Goal: Task Accomplishment & Management: Use online tool/utility

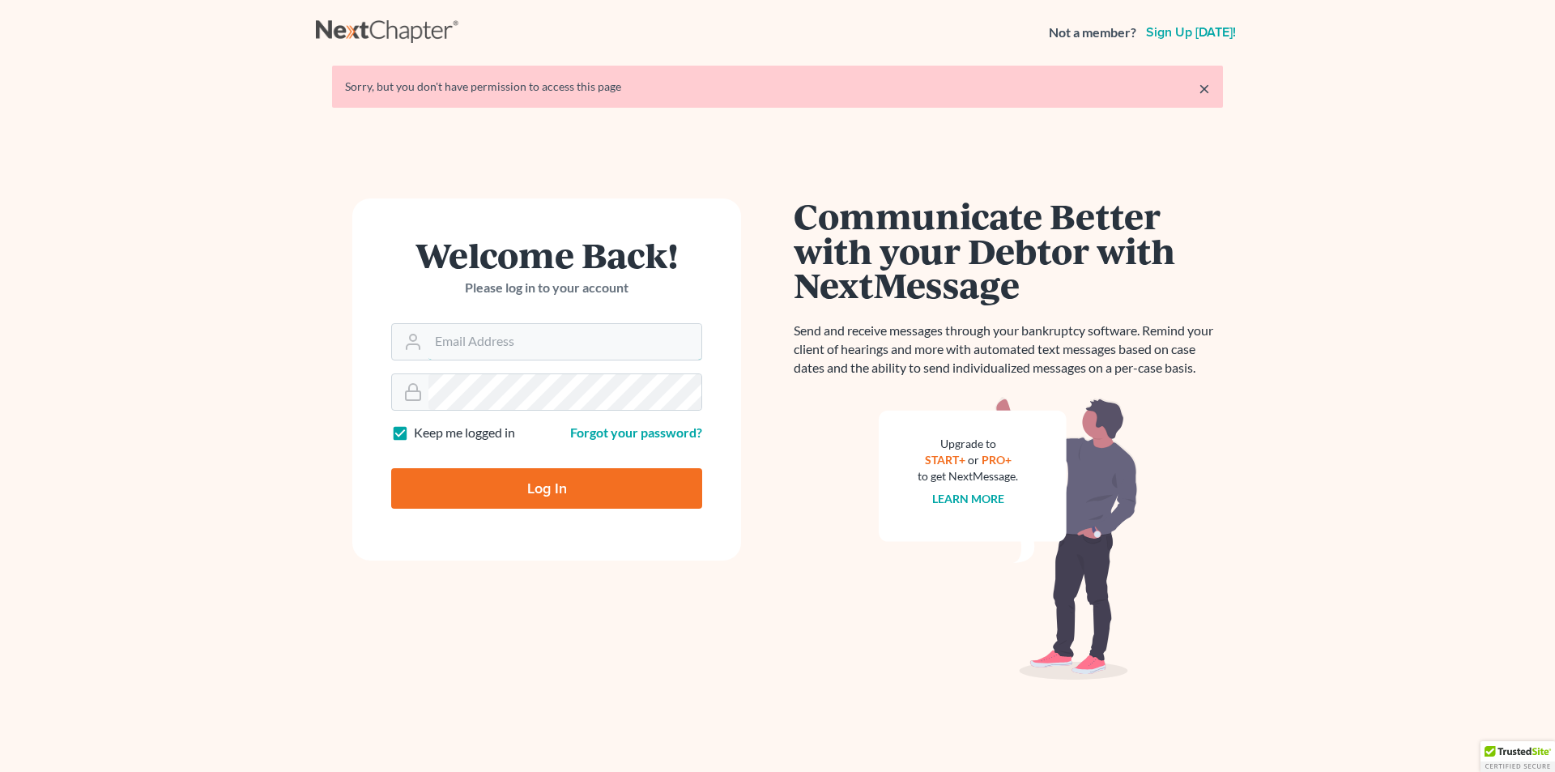
type input "[PERSON_NAME][EMAIL_ADDRESS][DOMAIN_NAME]"
click at [494, 488] on input "Log In" at bounding box center [546, 488] width 311 height 41
type input "Thinking..."
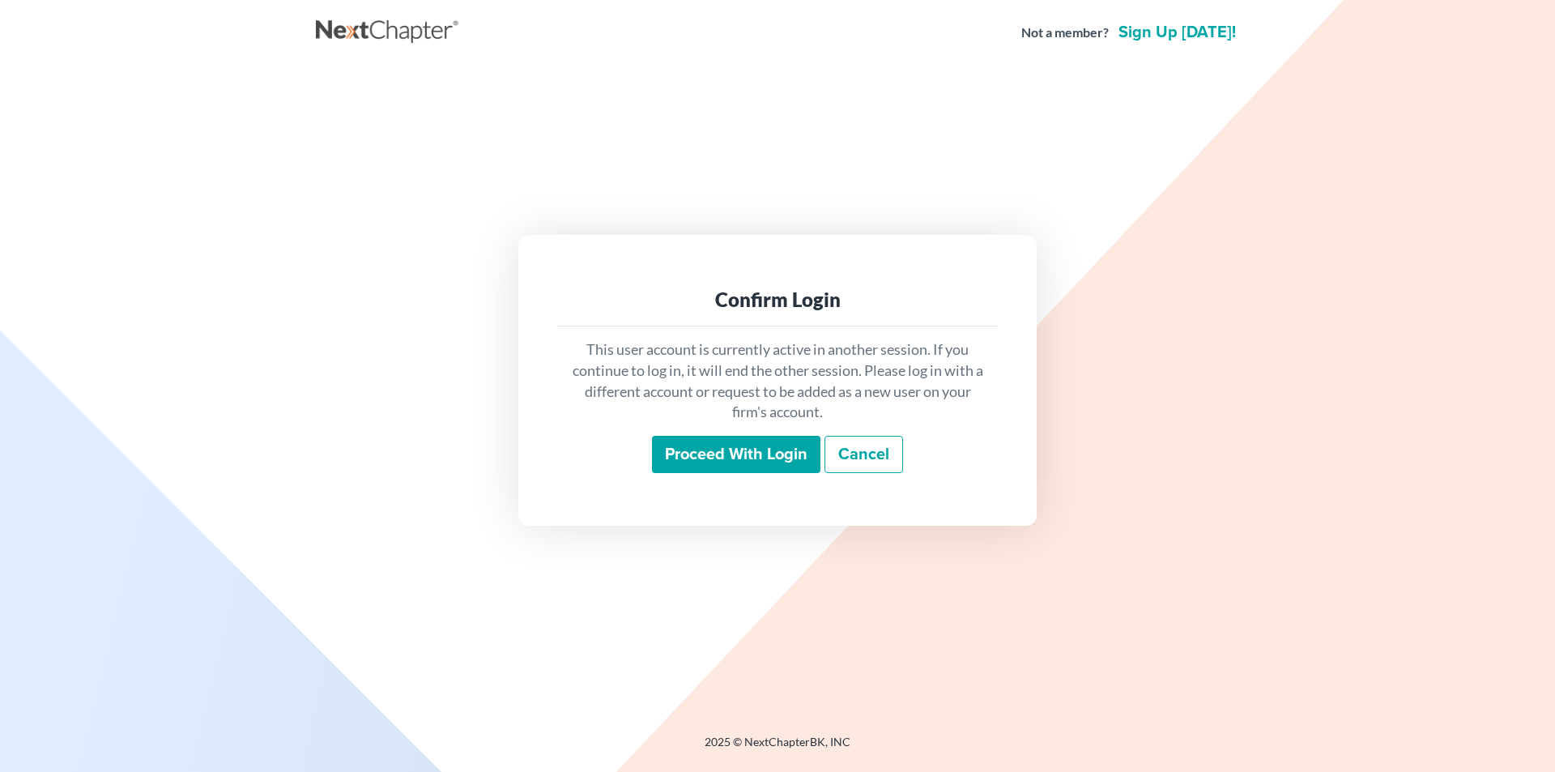
click at [696, 457] on input "Proceed with login" at bounding box center [736, 454] width 168 height 37
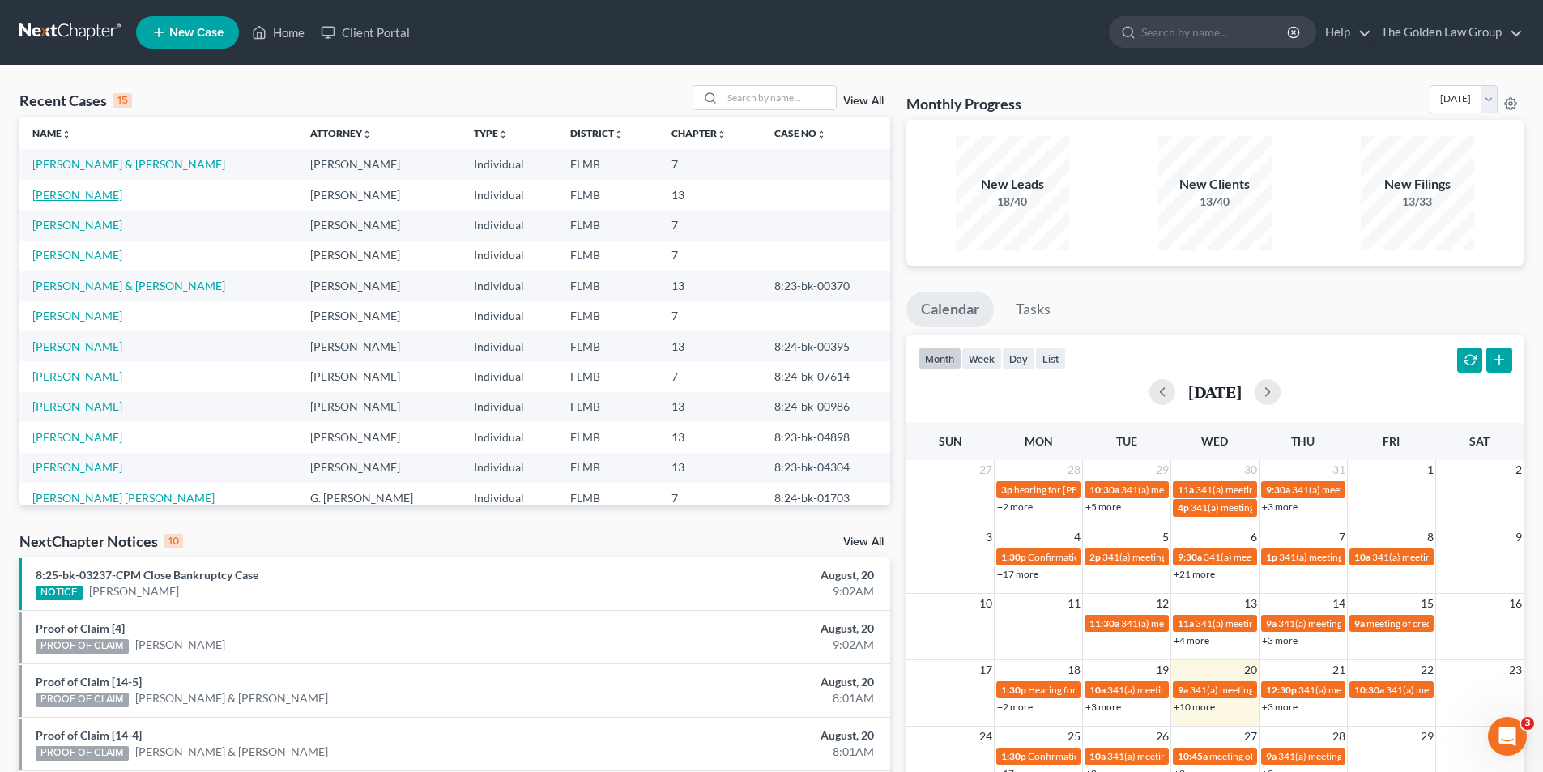
click at [82, 193] on link "Fernandez, Lisa" at bounding box center [77, 195] width 90 height 14
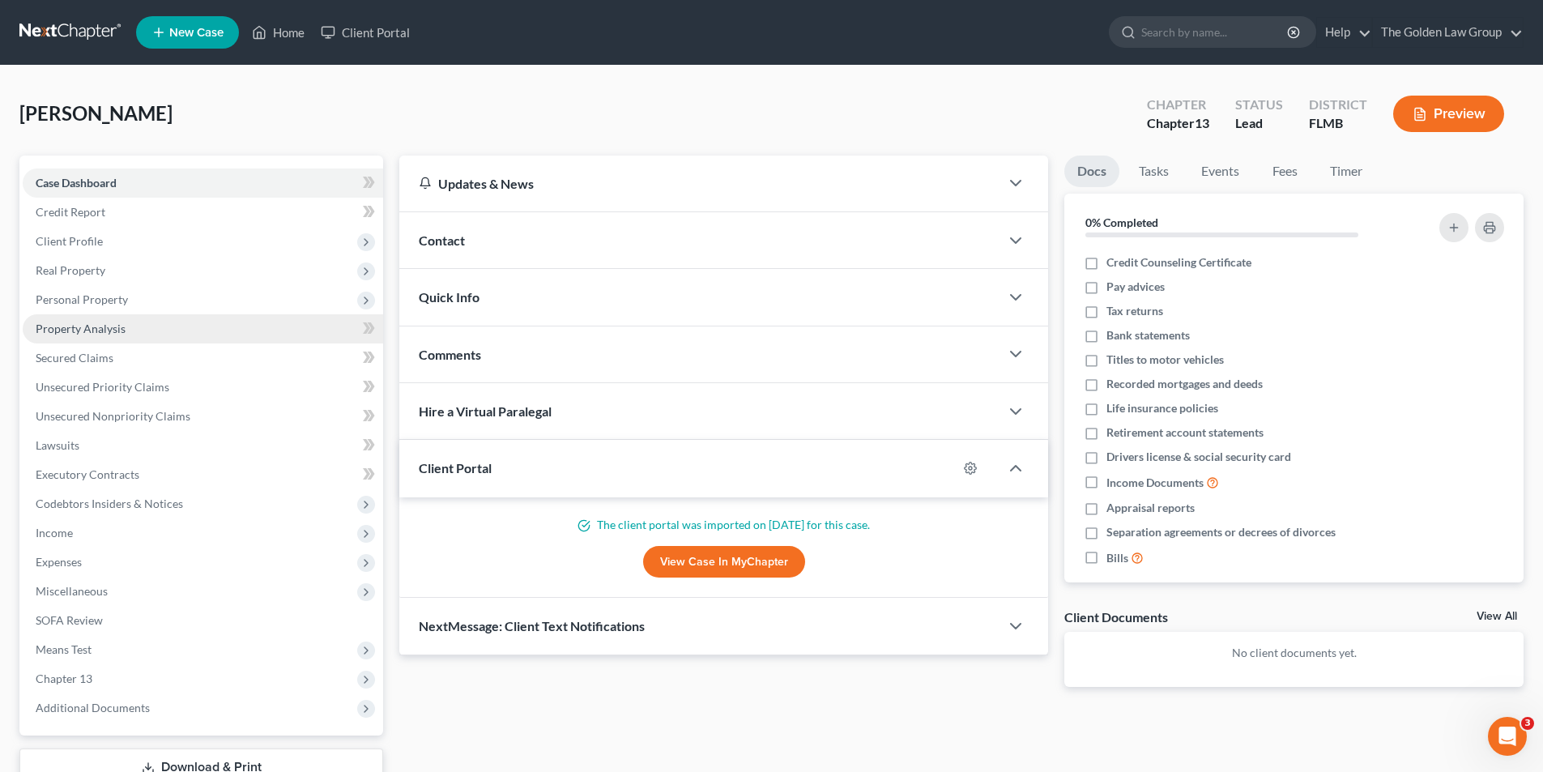
click at [122, 329] on span "Property Analysis" at bounding box center [81, 329] width 90 height 14
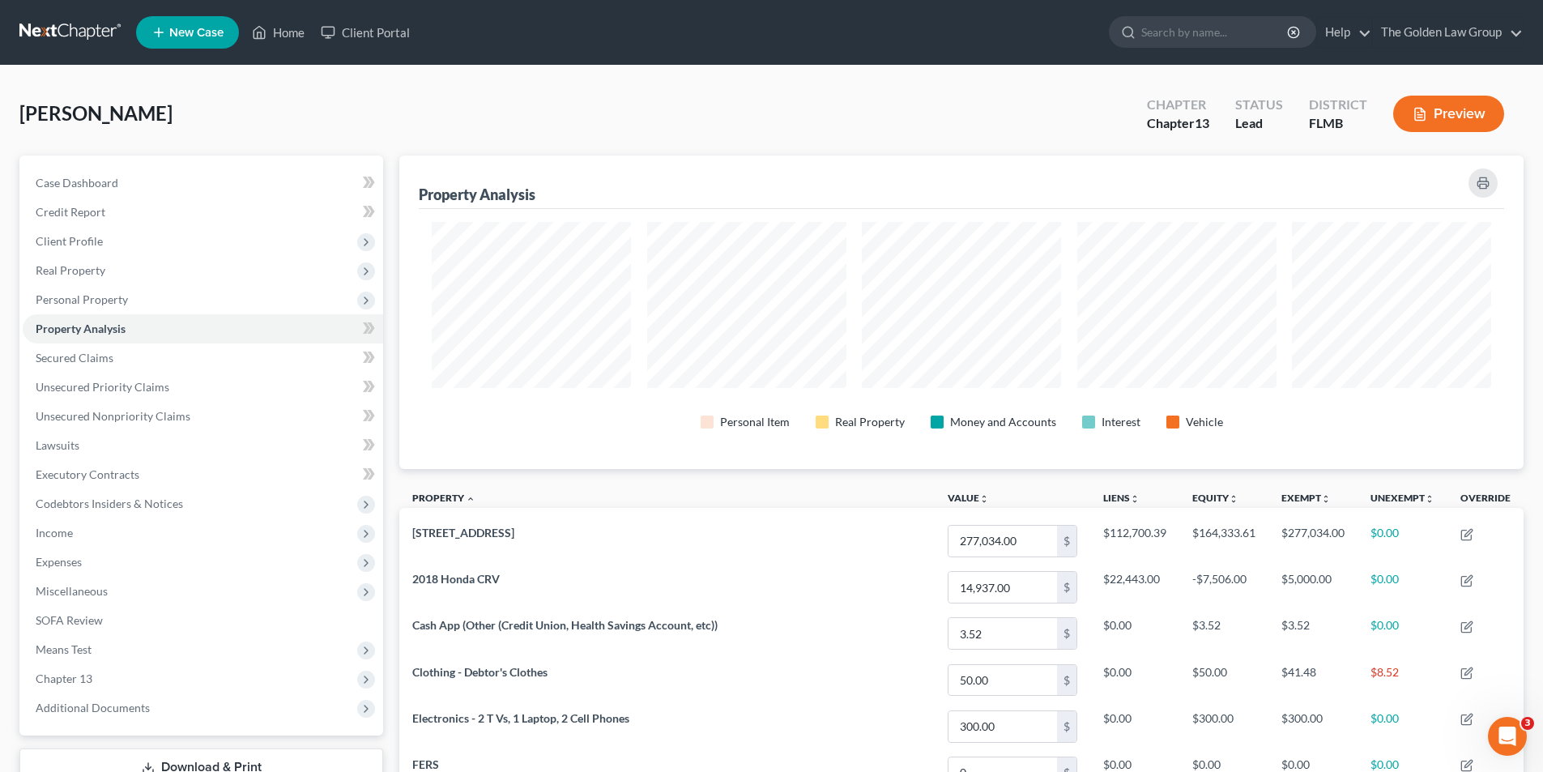
click at [1426, 107] on icon "button" at bounding box center [1420, 114] width 15 height 15
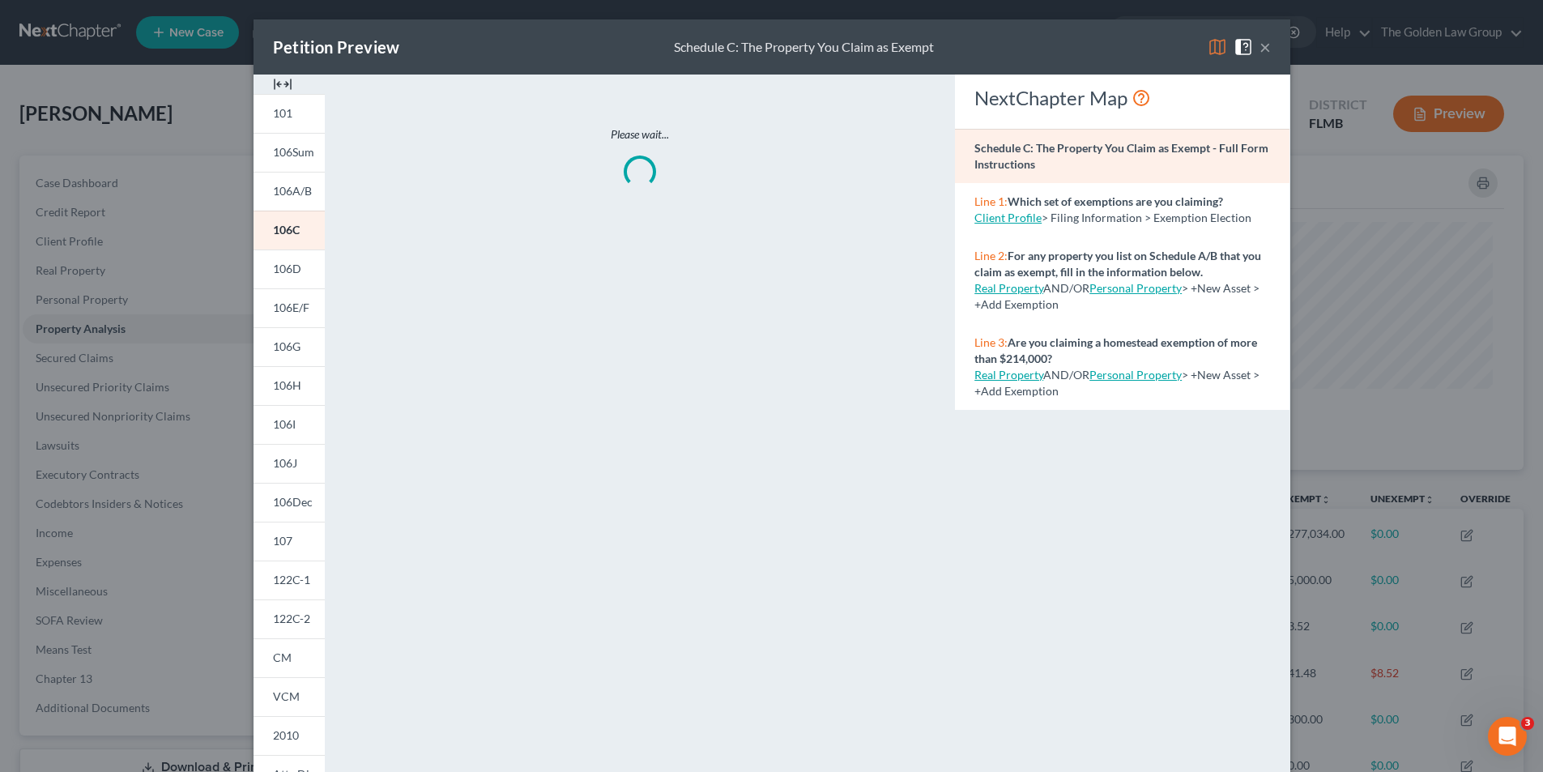
scroll to position [314, 1133]
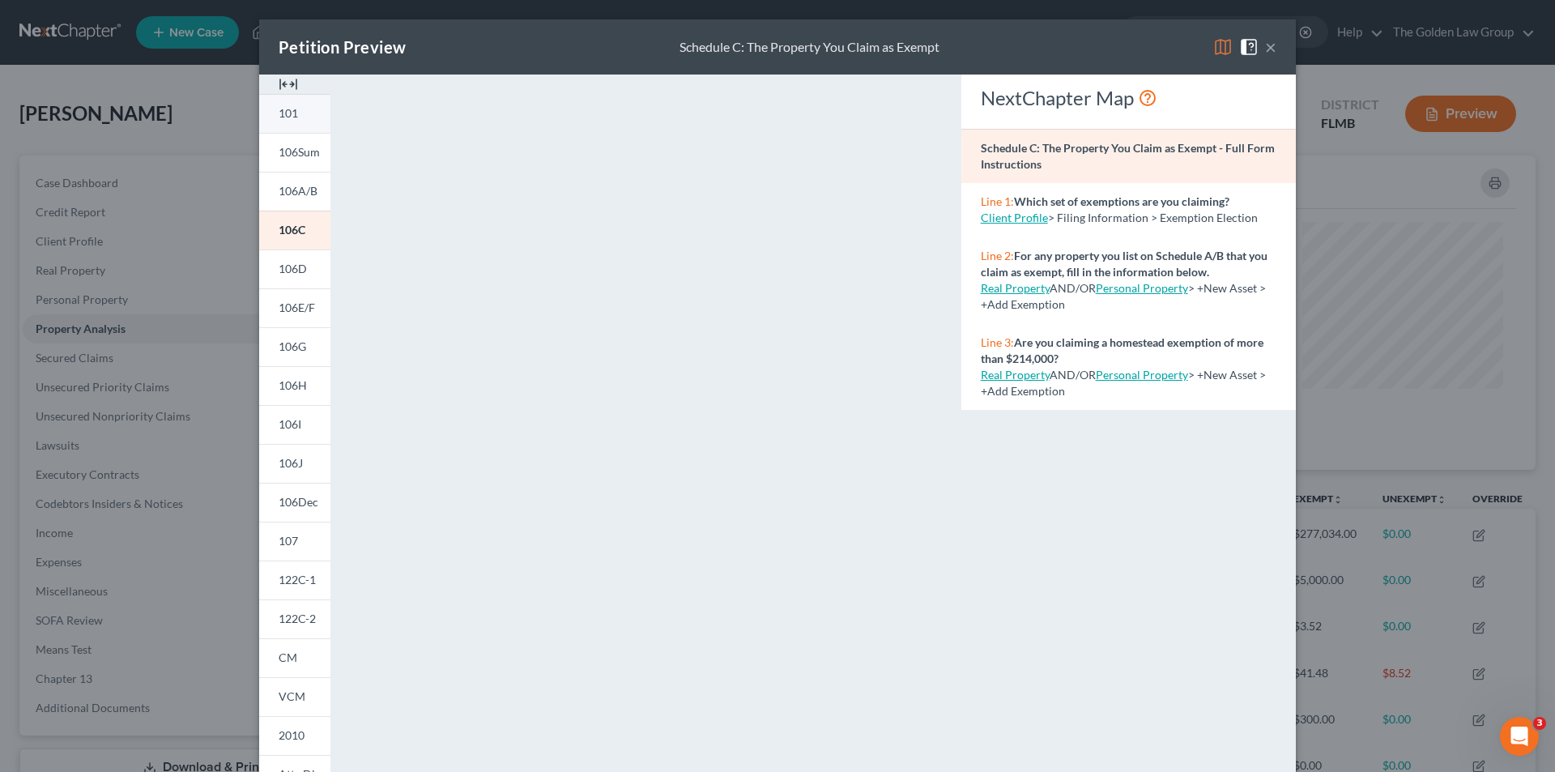
click at [285, 113] on span "101" at bounding box center [288, 113] width 19 height 14
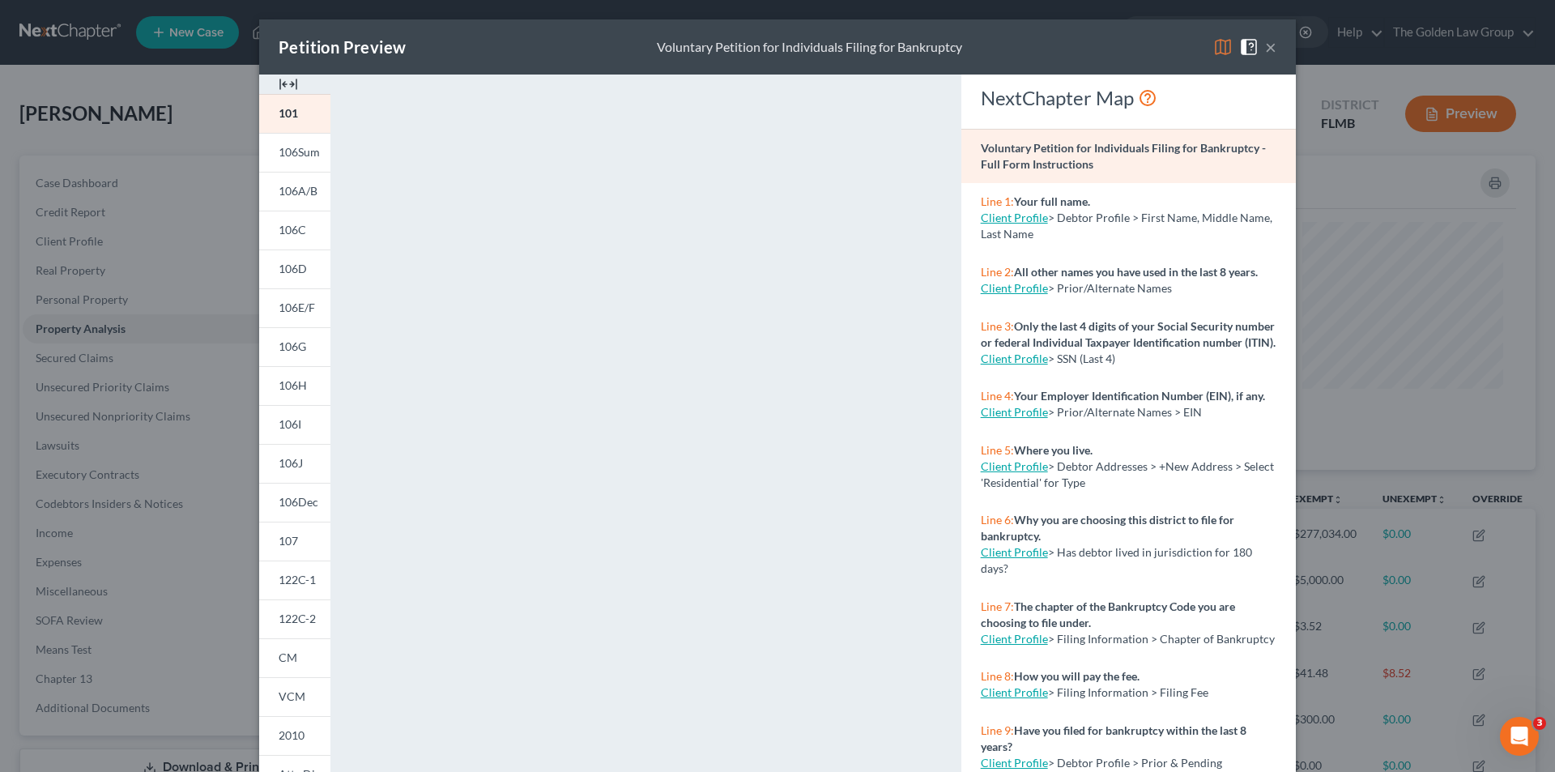
click at [212, 356] on div "Petition Preview Voluntary Petition for Individuals Filing for Bankruptcy × 101…" at bounding box center [777, 386] width 1555 height 772
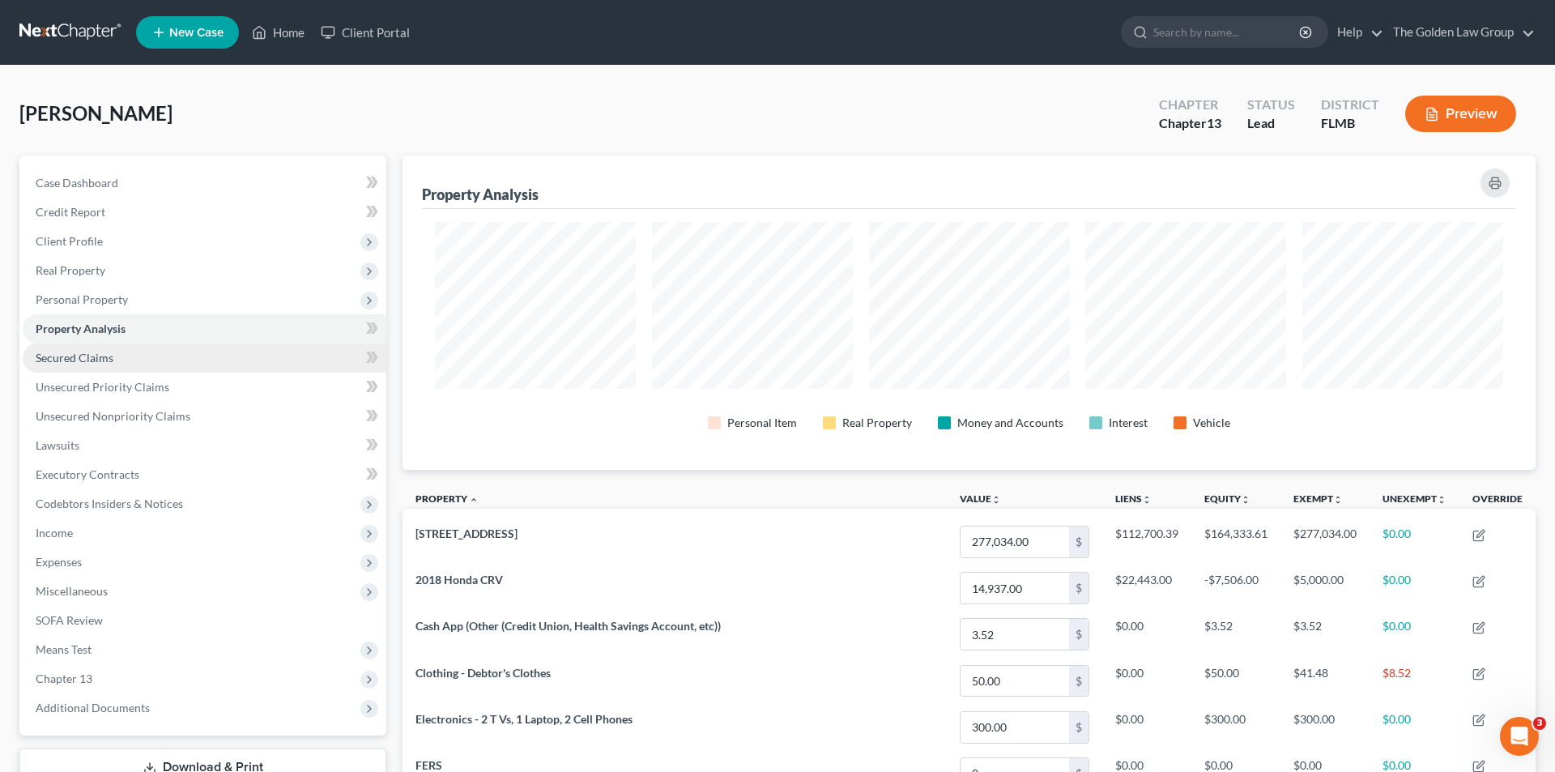
scroll to position [809696, 808885]
click at [1422, 106] on button "Preview" at bounding box center [1448, 114] width 111 height 36
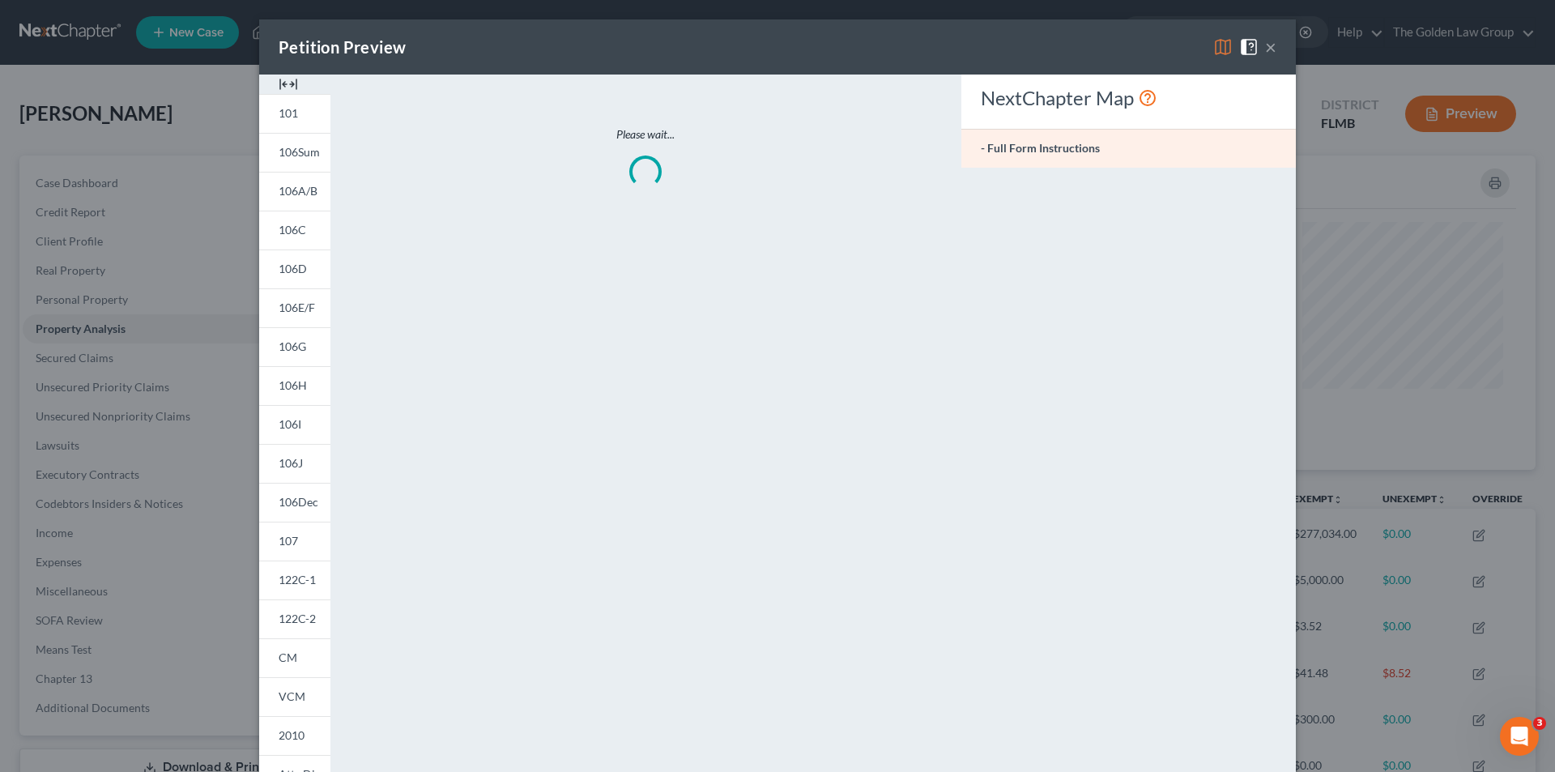
scroll to position [314, 1133]
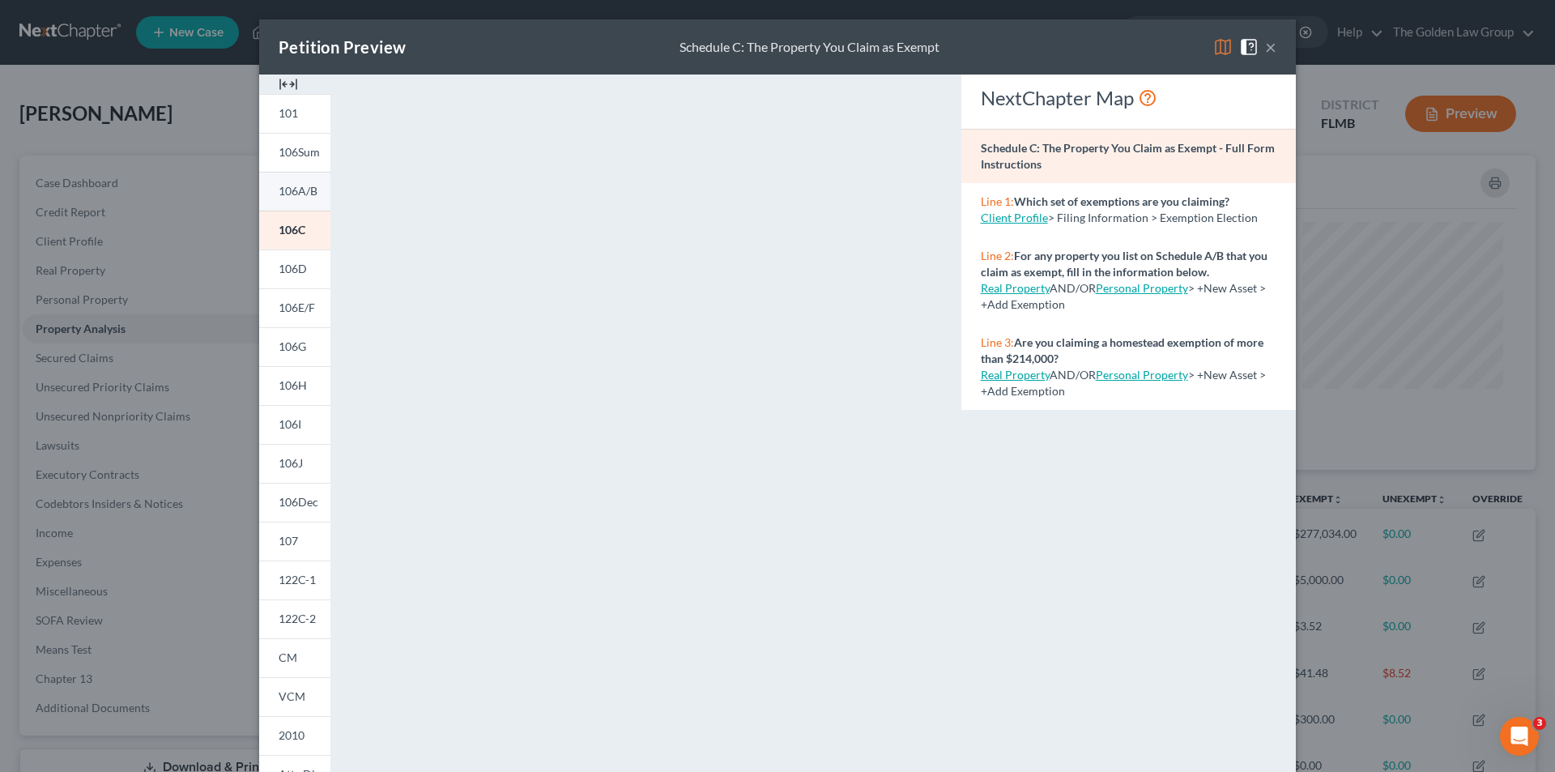
click at [300, 191] on span "106A/B" at bounding box center [298, 191] width 39 height 14
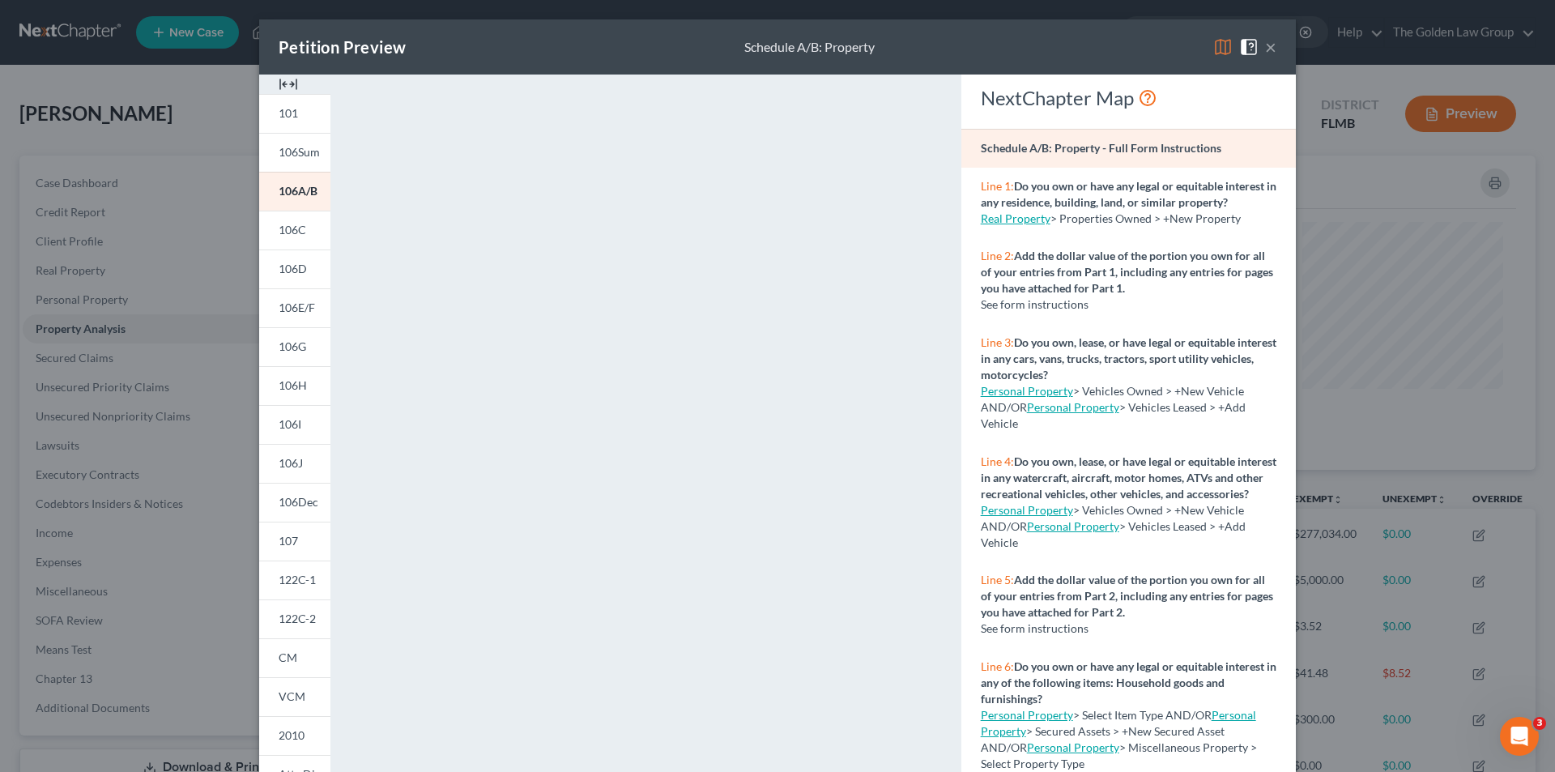
scroll to position [142, 0]
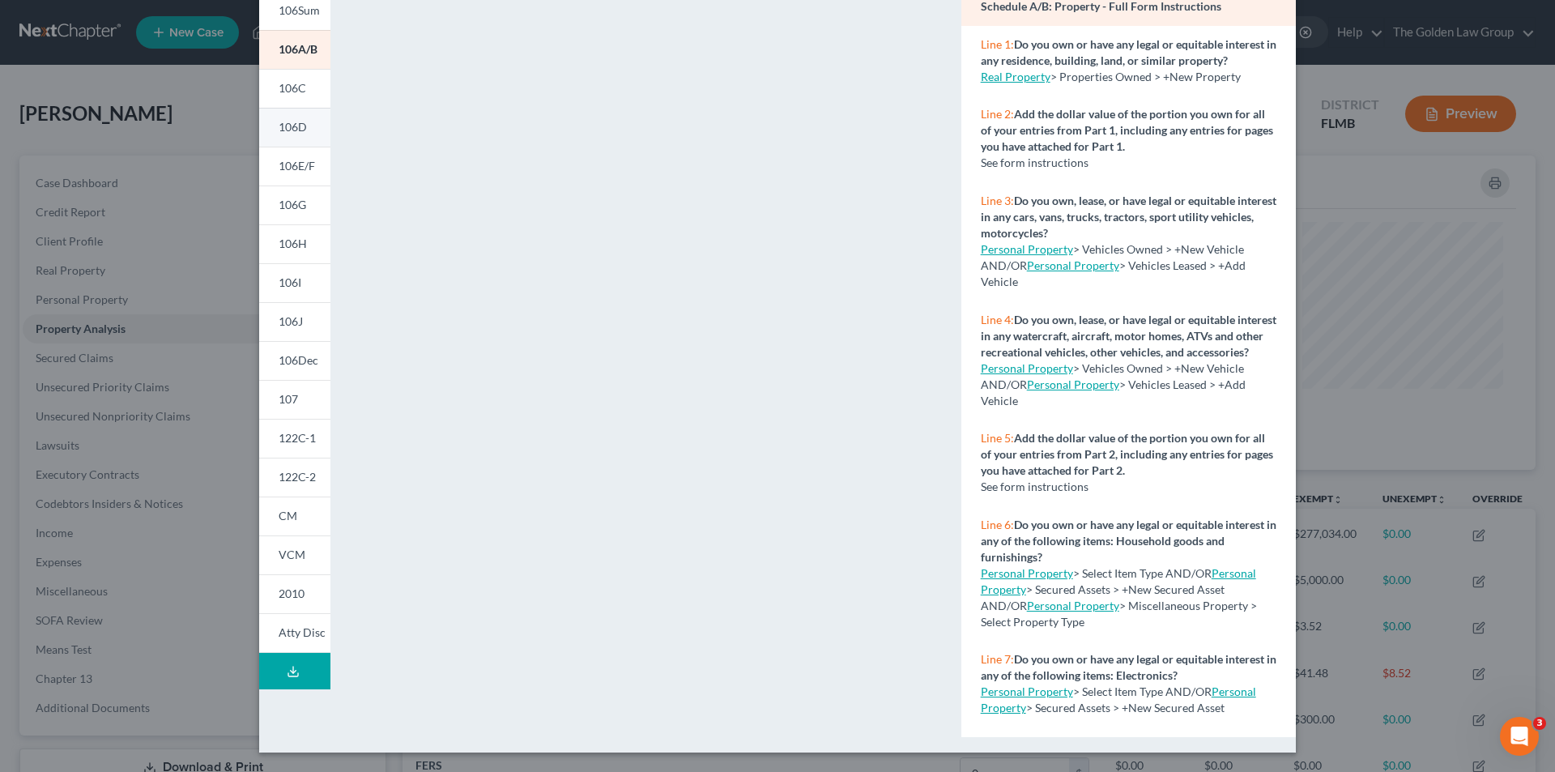
click at [288, 126] on span "106D" at bounding box center [293, 127] width 28 height 14
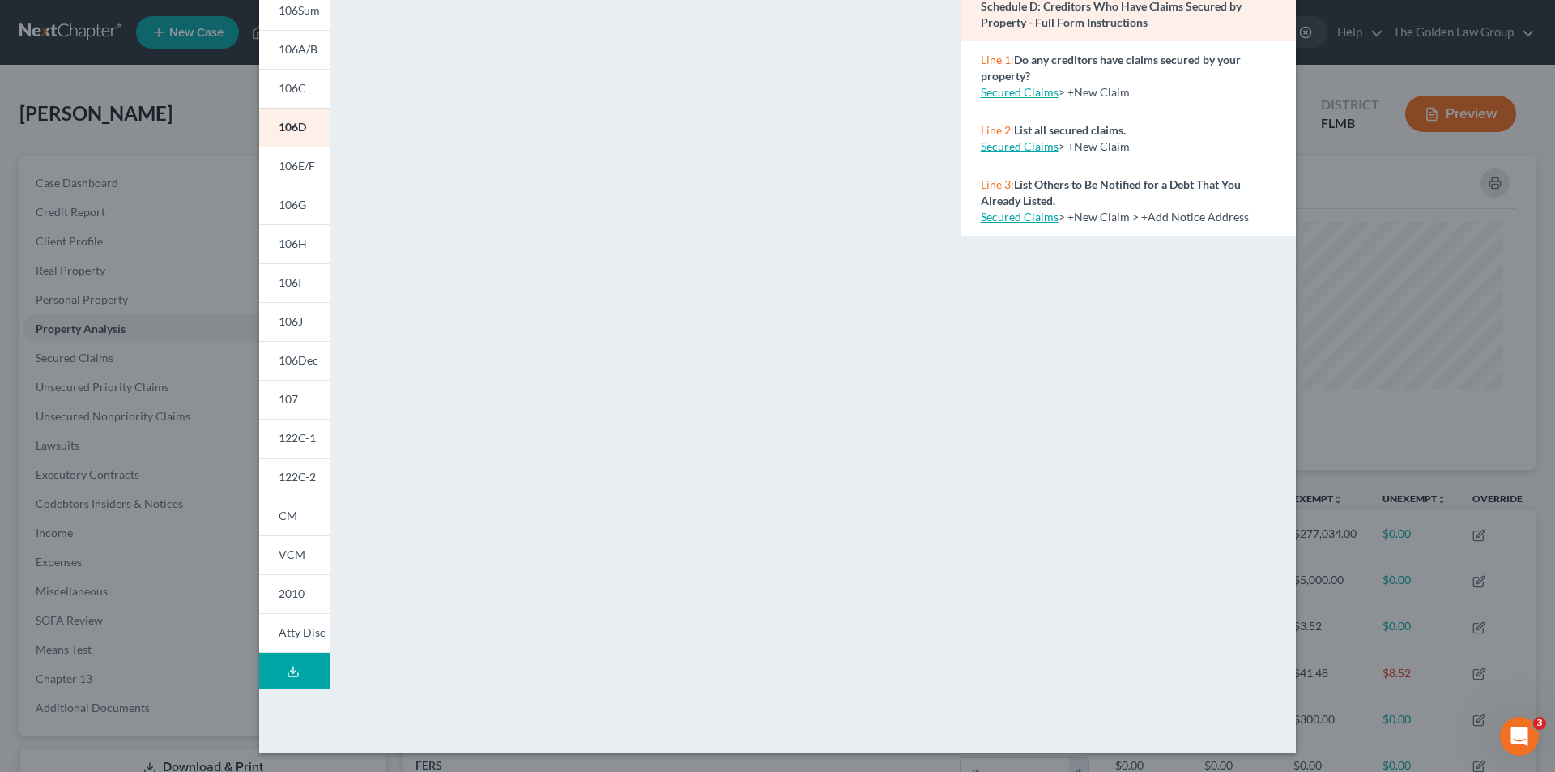
click at [189, 244] on div "Petition Preview Schedule D: Creditors Who Have Claims Secured by Property × 10…" at bounding box center [777, 386] width 1555 height 772
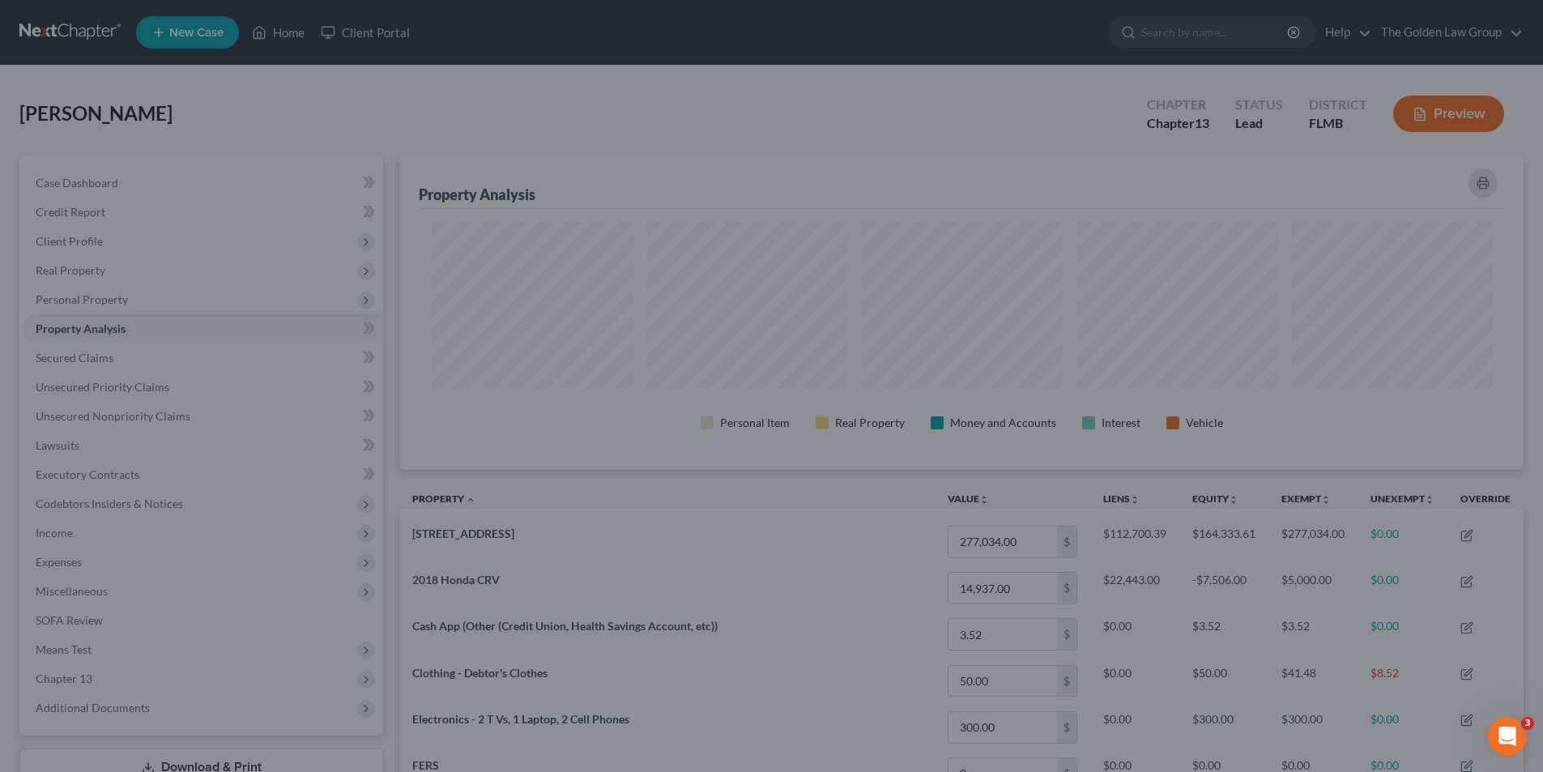
scroll to position [809696, 808885]
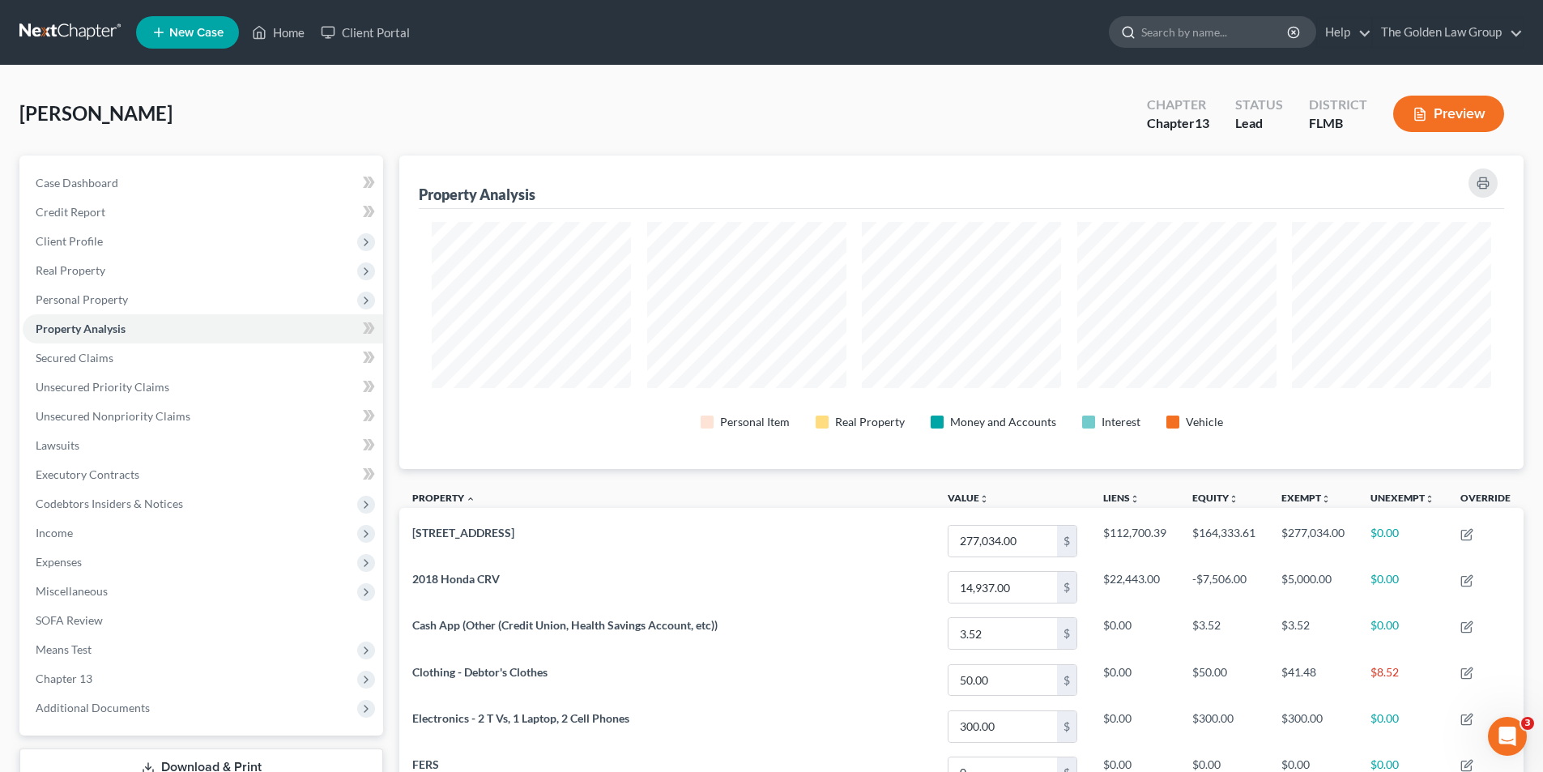
click at [1185, 29] on input "search" at bounding box center [1215, 32] width 148 height 30
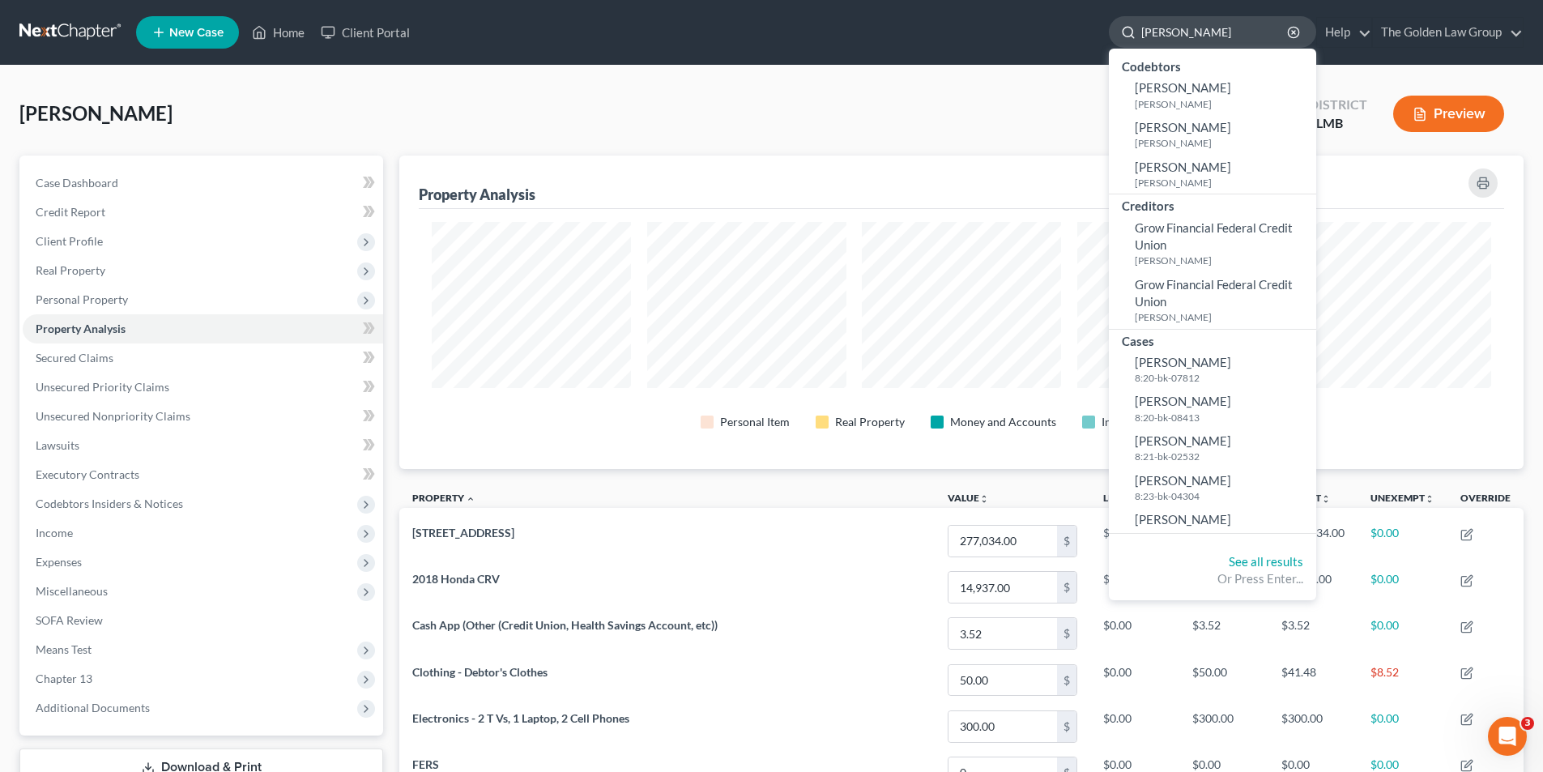
type input "Fernandez, Lisa"
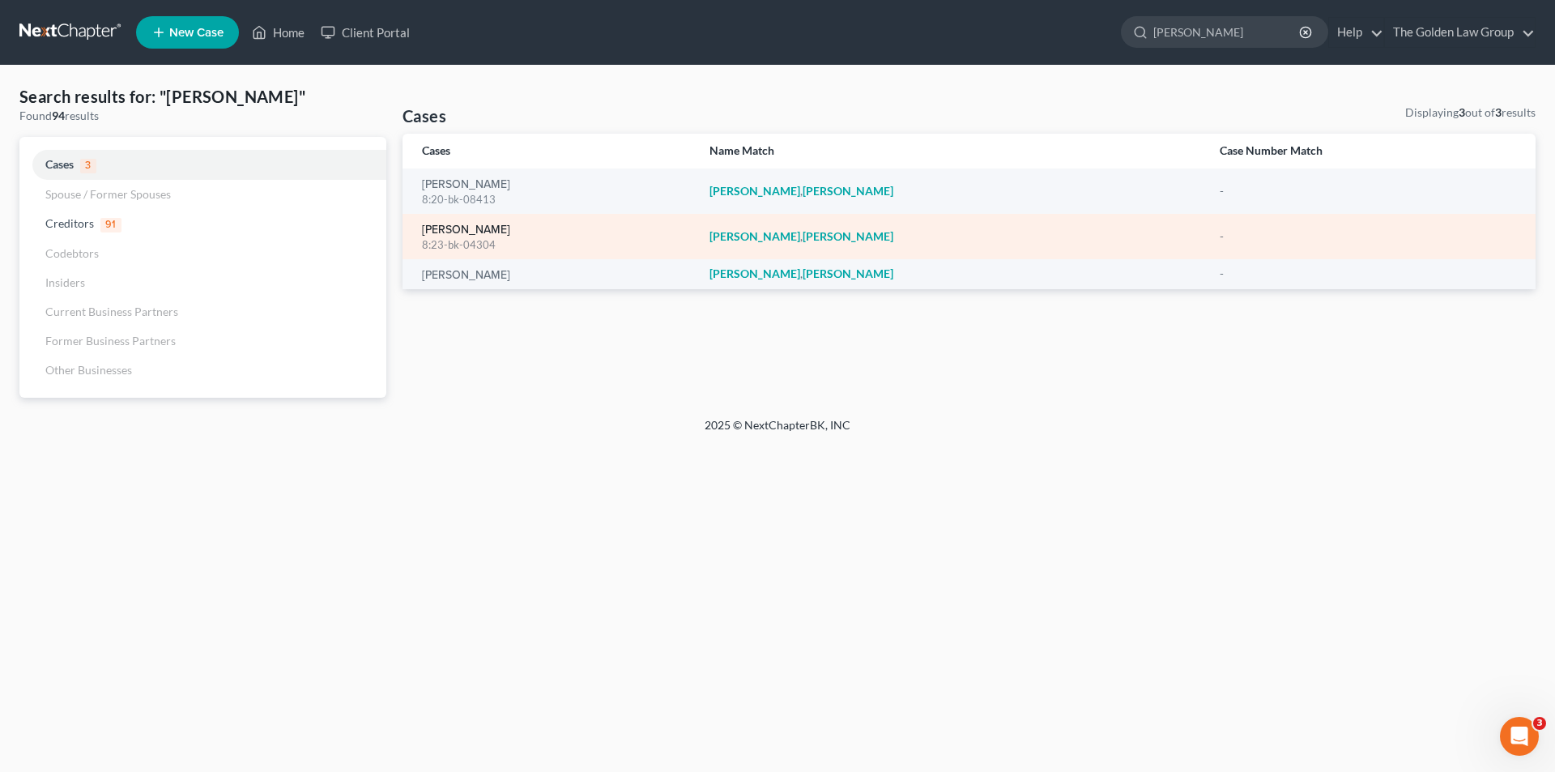
click at [461, 233] on link "Fernandez, Lisa" at bounding box center [466, 229] width 88 height 11
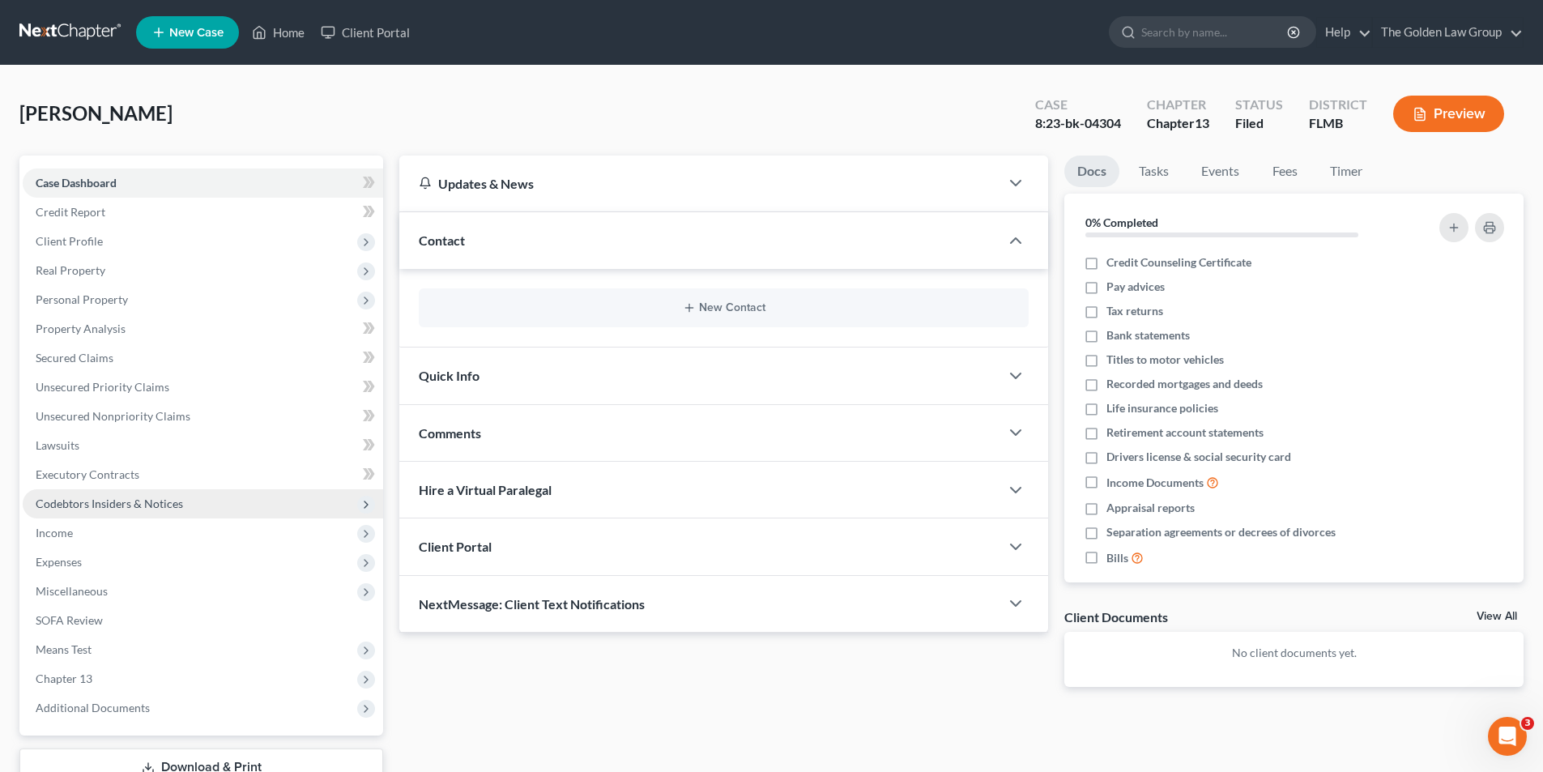
scroll to position [118, 0]
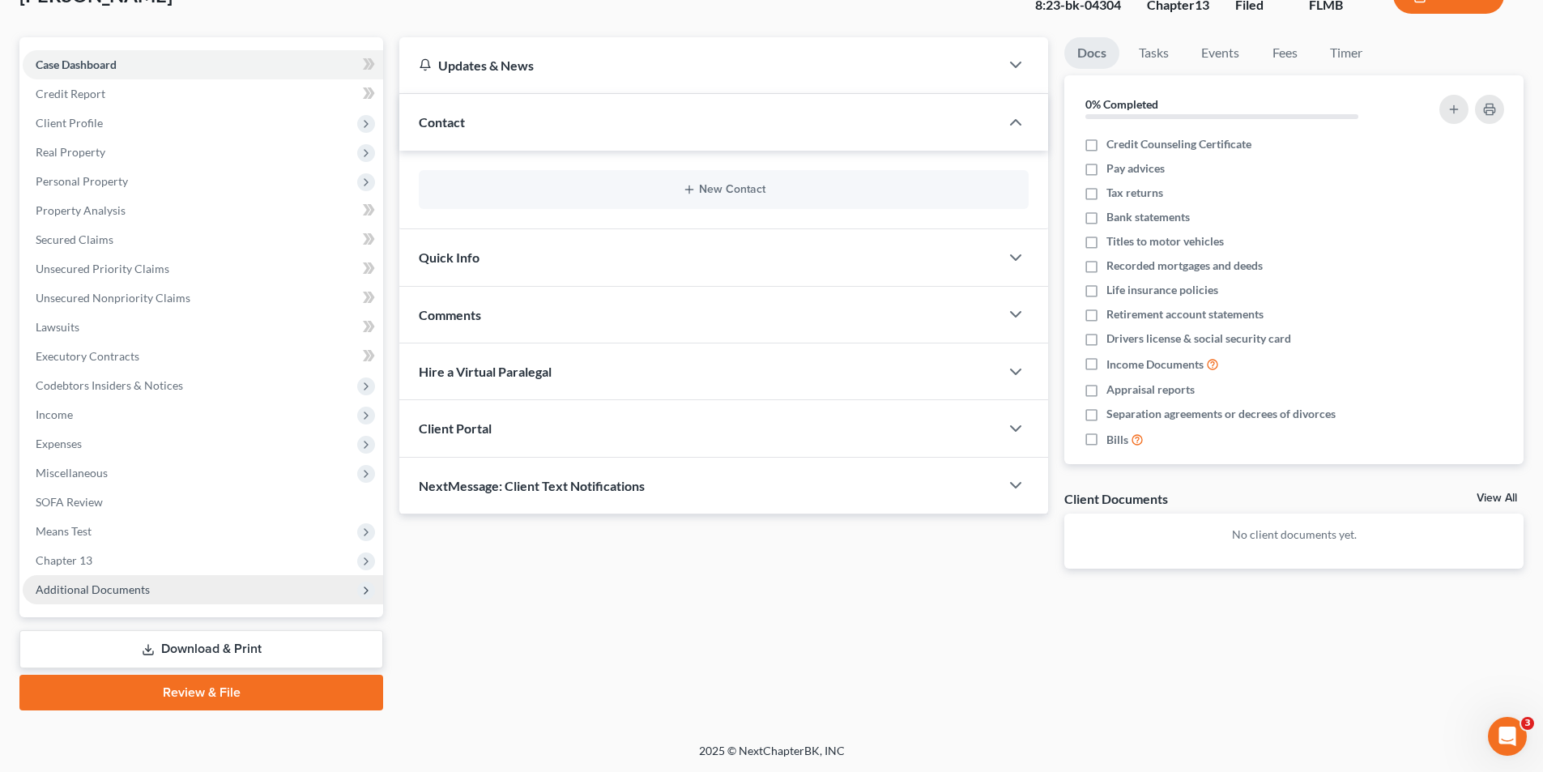
click at [117, 587] on span "Additional Documents" at bounding box center [93, 589] width 114 height 14
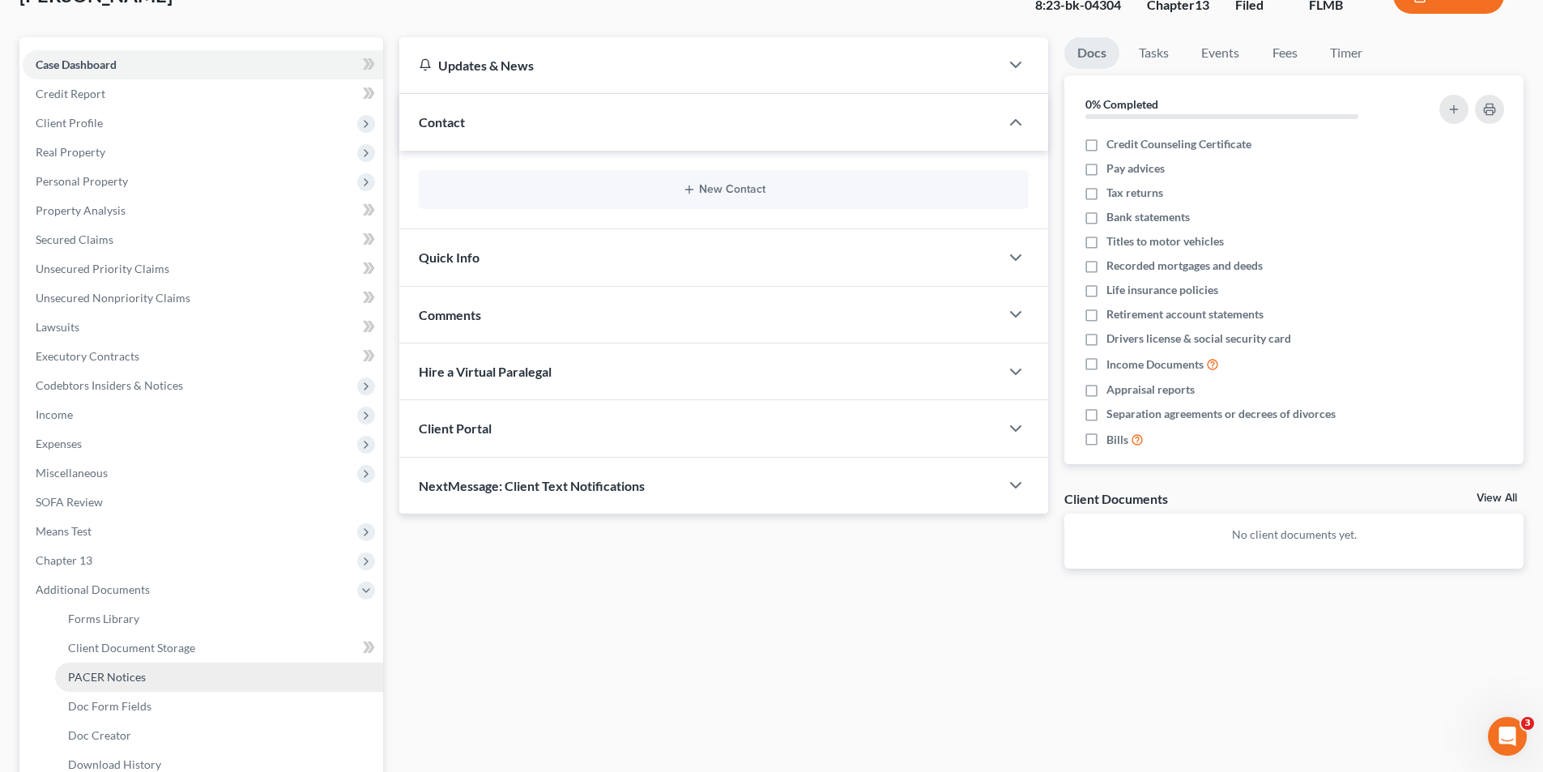
click at [116, 676] on span "PACER Notices" at bounding box center [107, 677] width 78 height 14
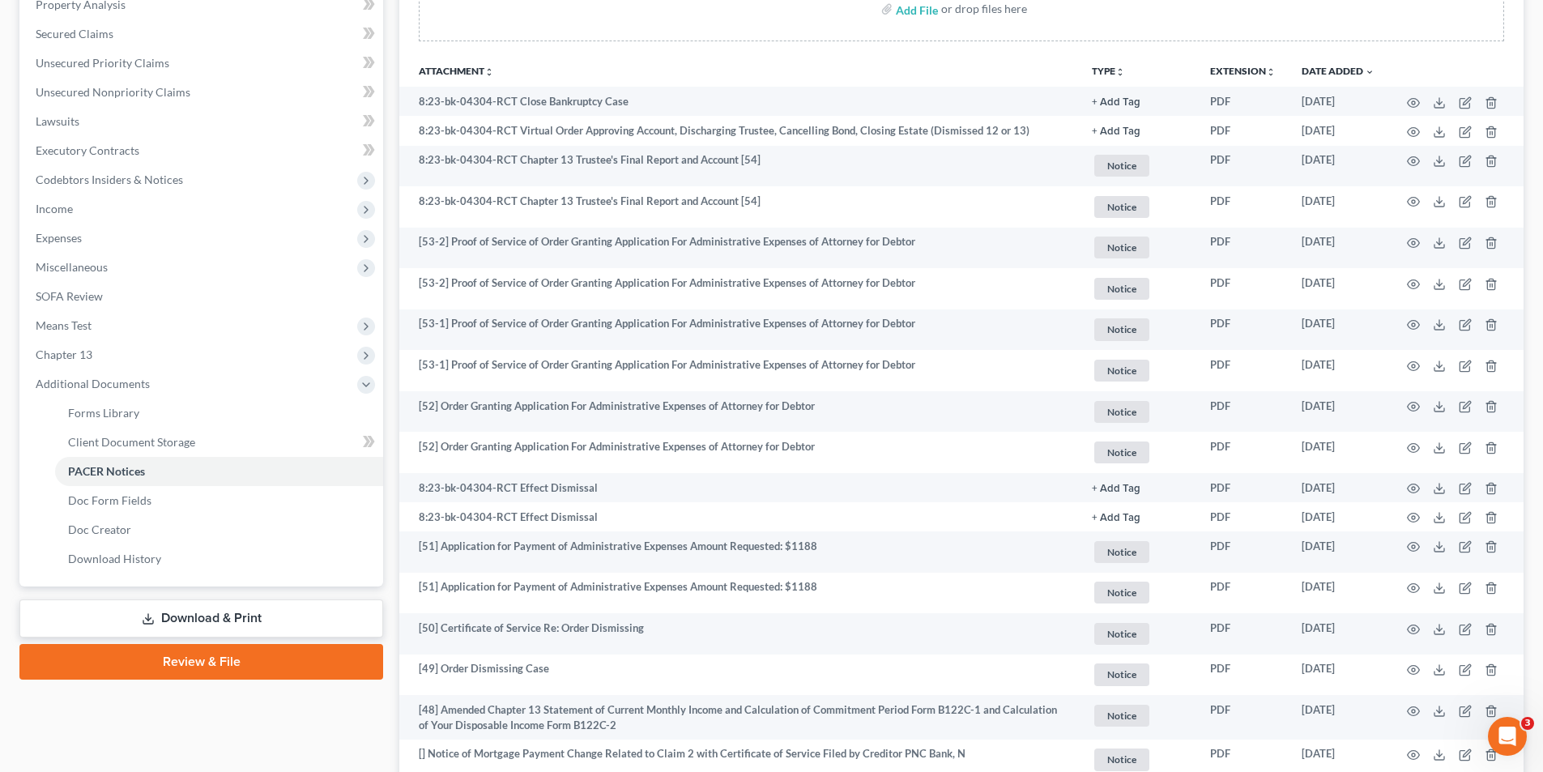
scroll to position [81, 0]
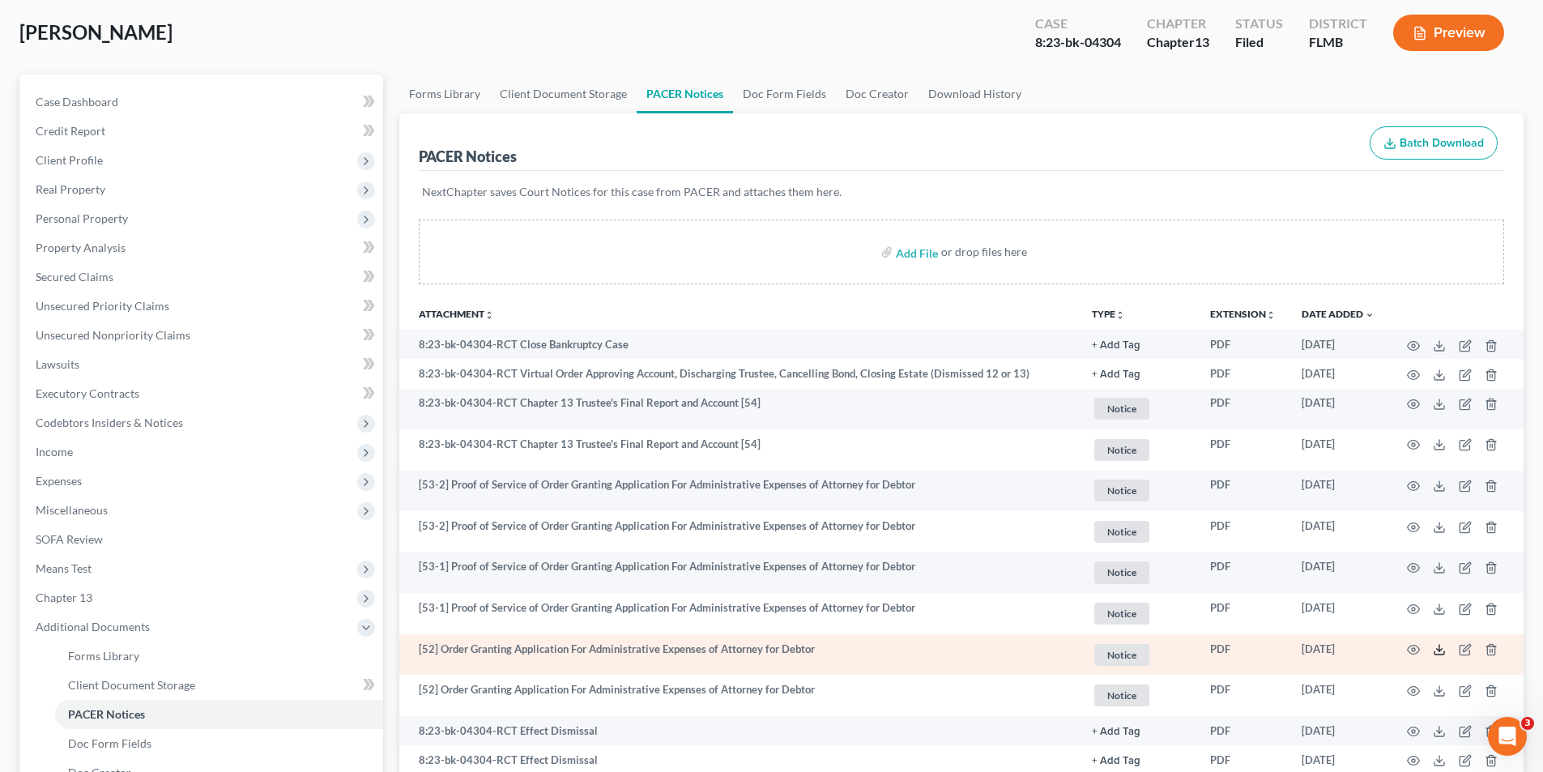
click at [1437, 649] on polyline at bounding box center [1440, 650] width 6 height 2
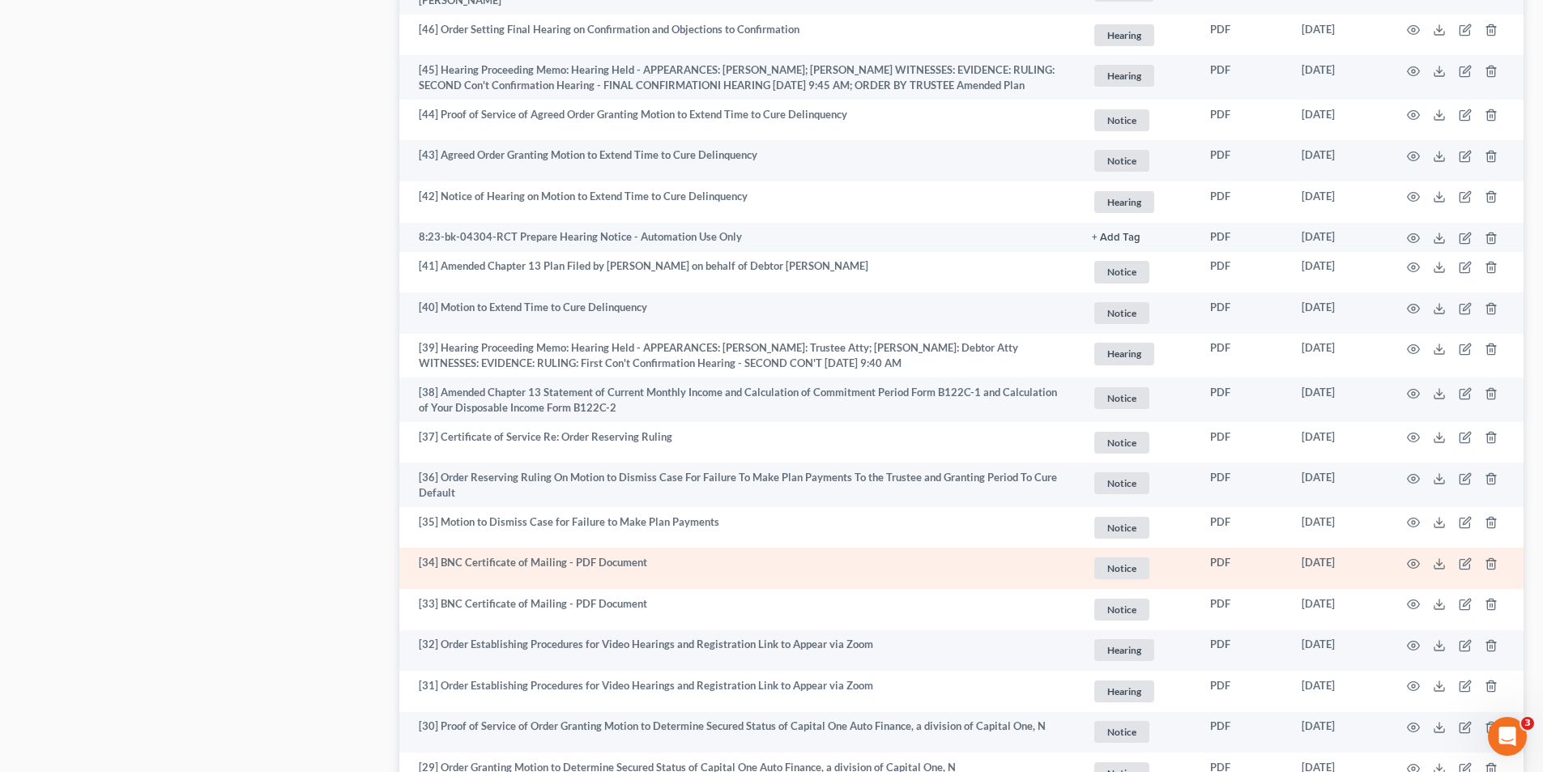
scroll to position [1215, 0]
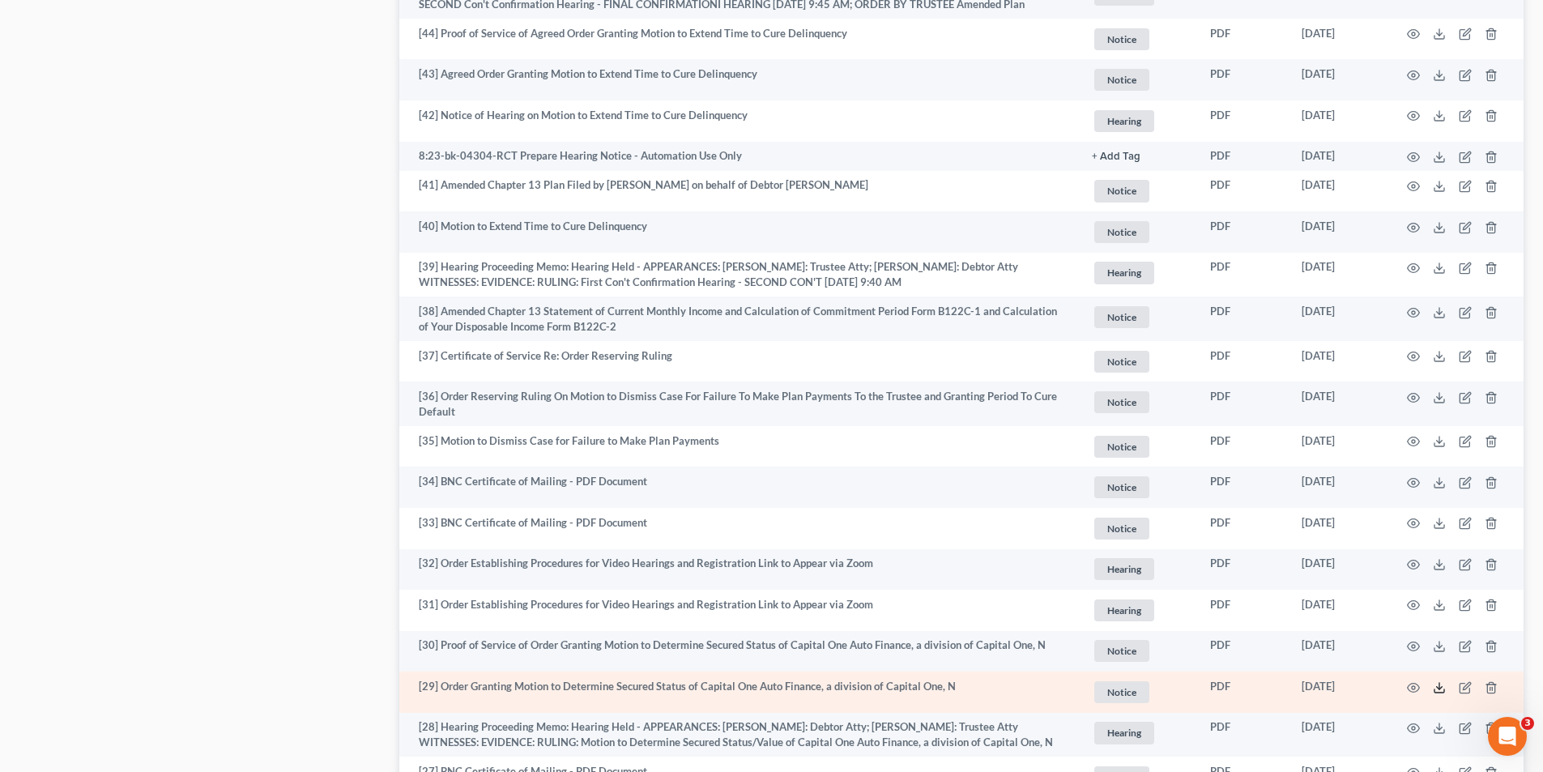
click at [1440, 684] on icon at bounding box center [1439, 687] width 13 height 13
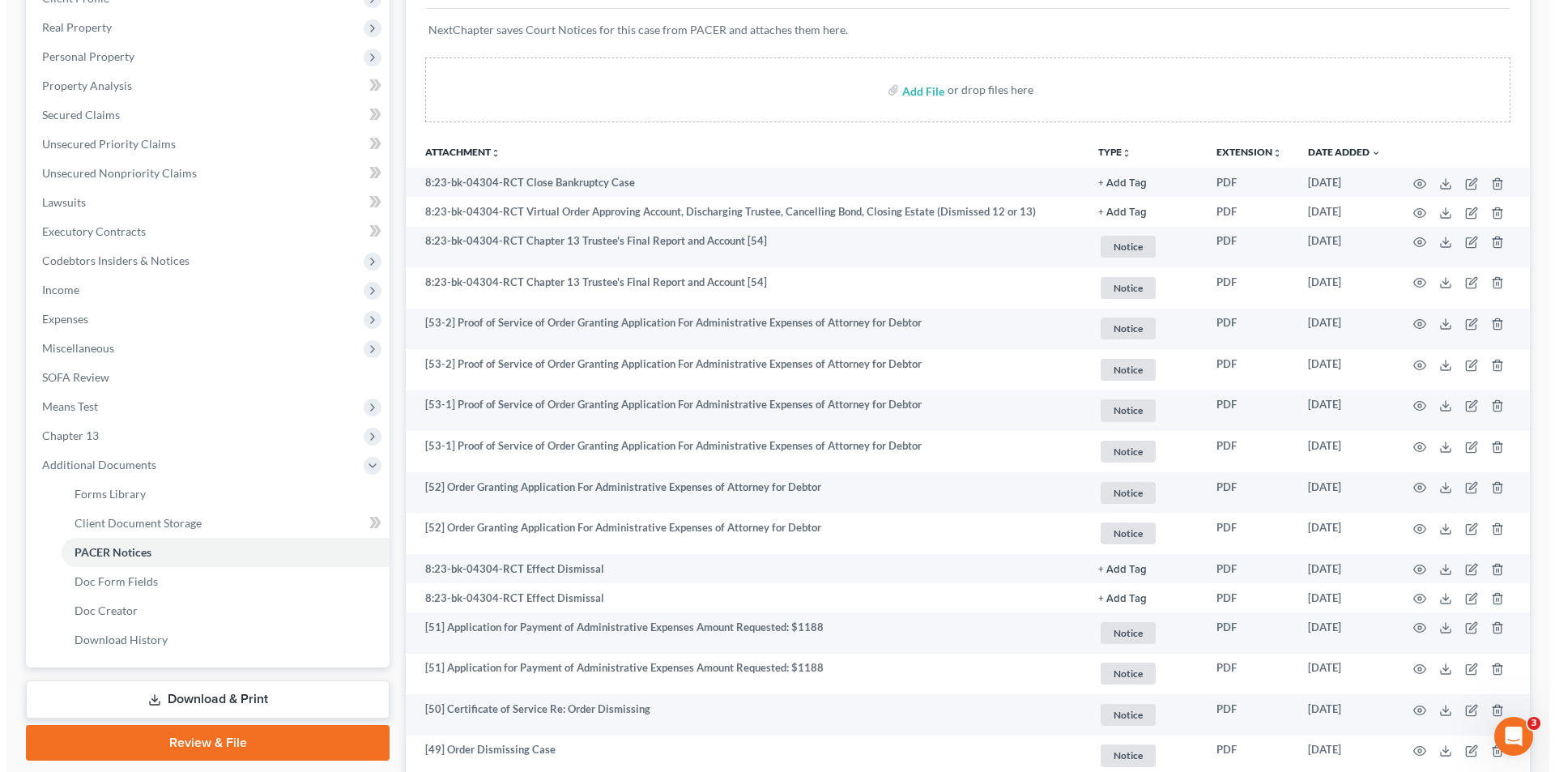
scroll to position [0, 0]
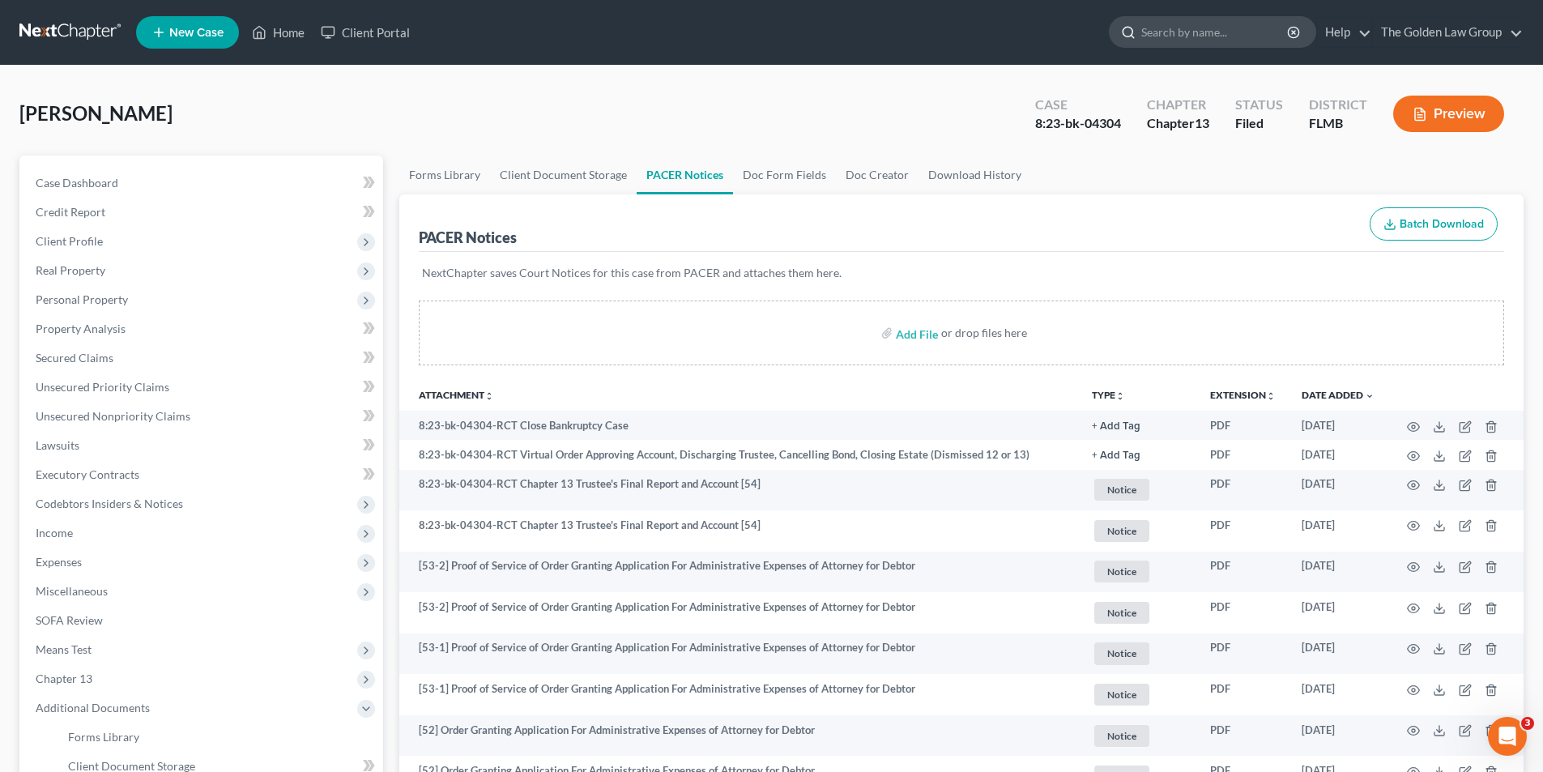
click at [1229, 28] on input "search" at bounding box center [1215, 32] width 148 height 30
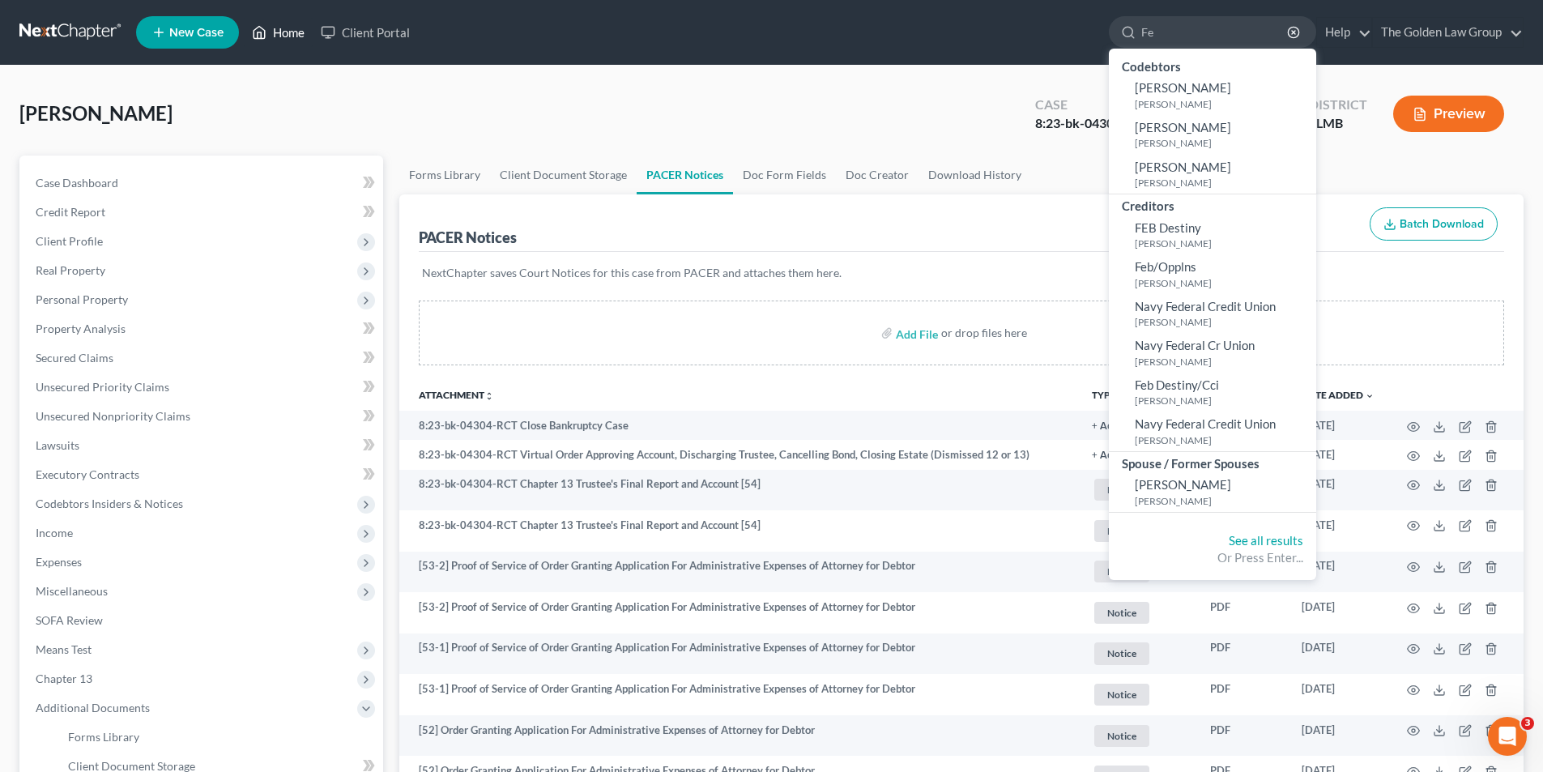
type input "Fe"
click at [296, 32] on link "Home" at bounding box center [278, 32] width 69 height 29
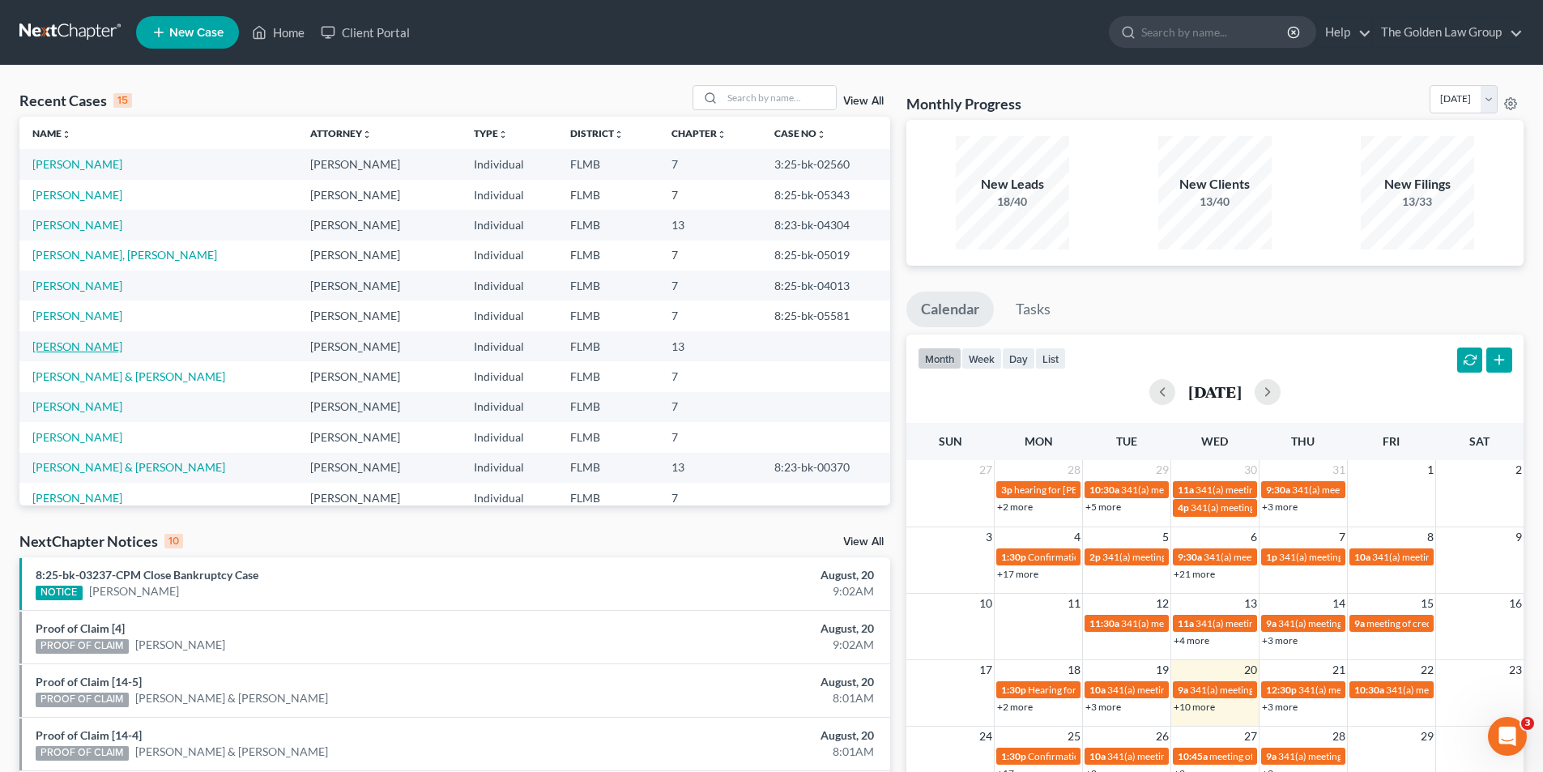
click at [93, 347] on link "Fernandez, Lisa" at bounding box center [77, 346] width 90 height 14
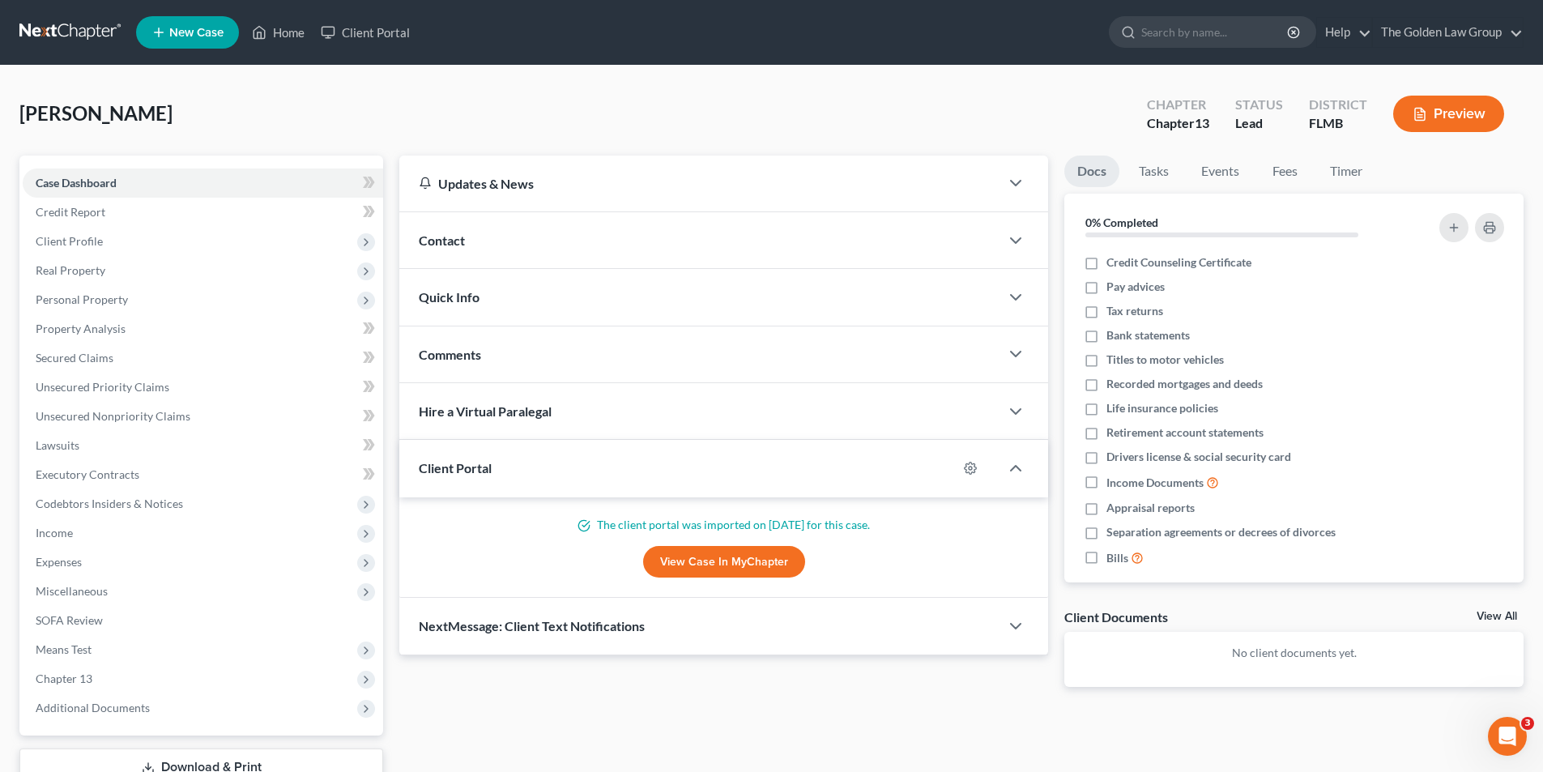
click at [1438, 118] on button "Preview" at bounding box center [1448, 114] width 111 height 36
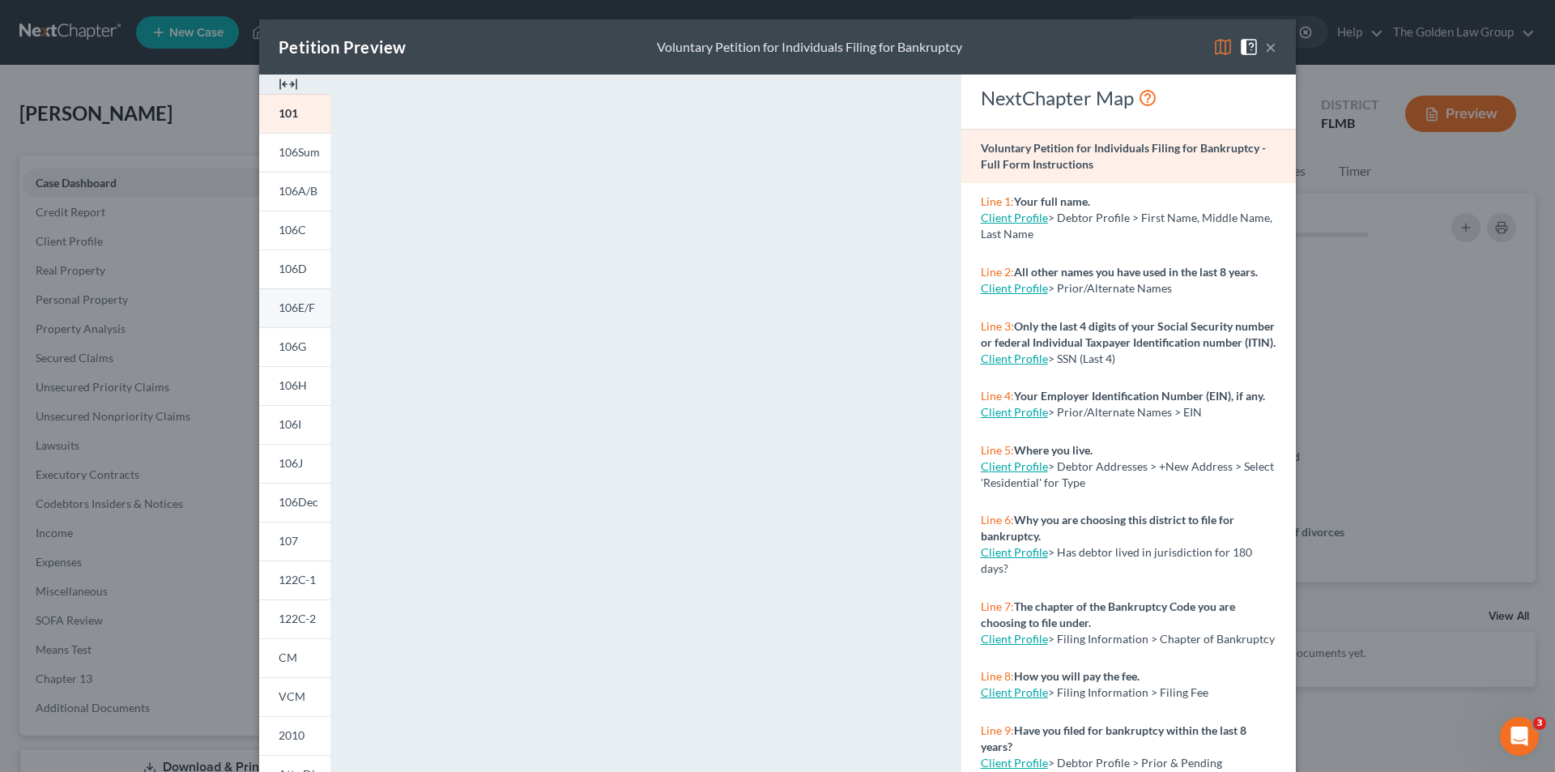
click at [285, 306] on span "106E/F" at bounding box center [297, 308] width 36 height 14
